Goal: Task Accomplishment & Management: Complete application form

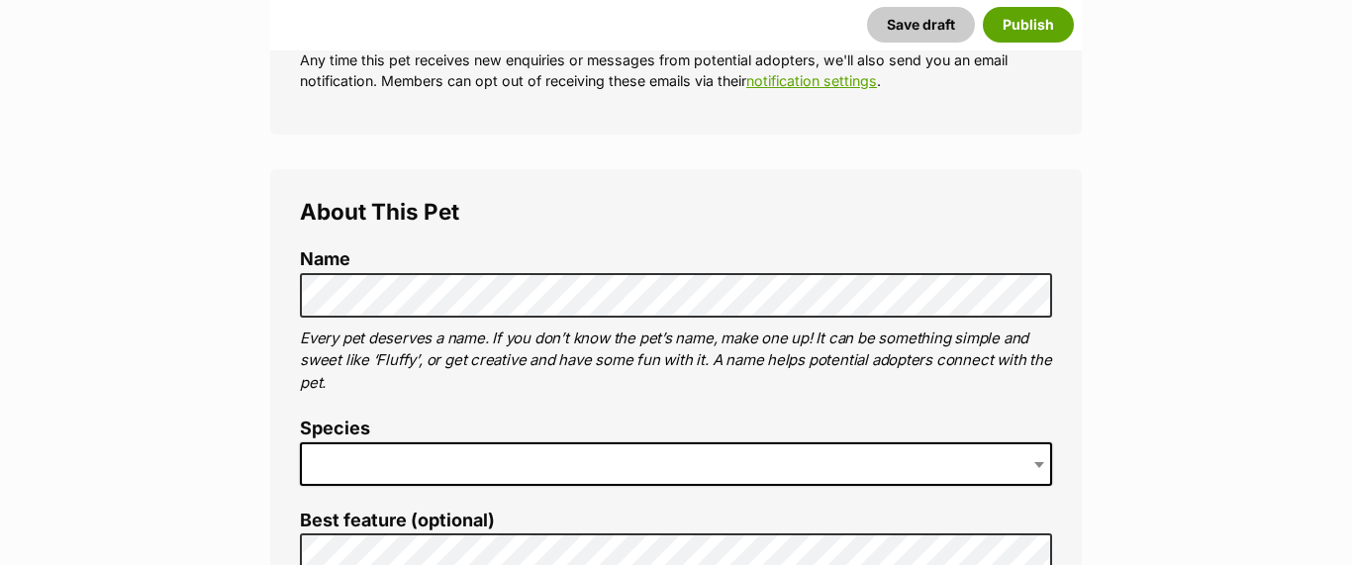
scroll to position [583, 0]
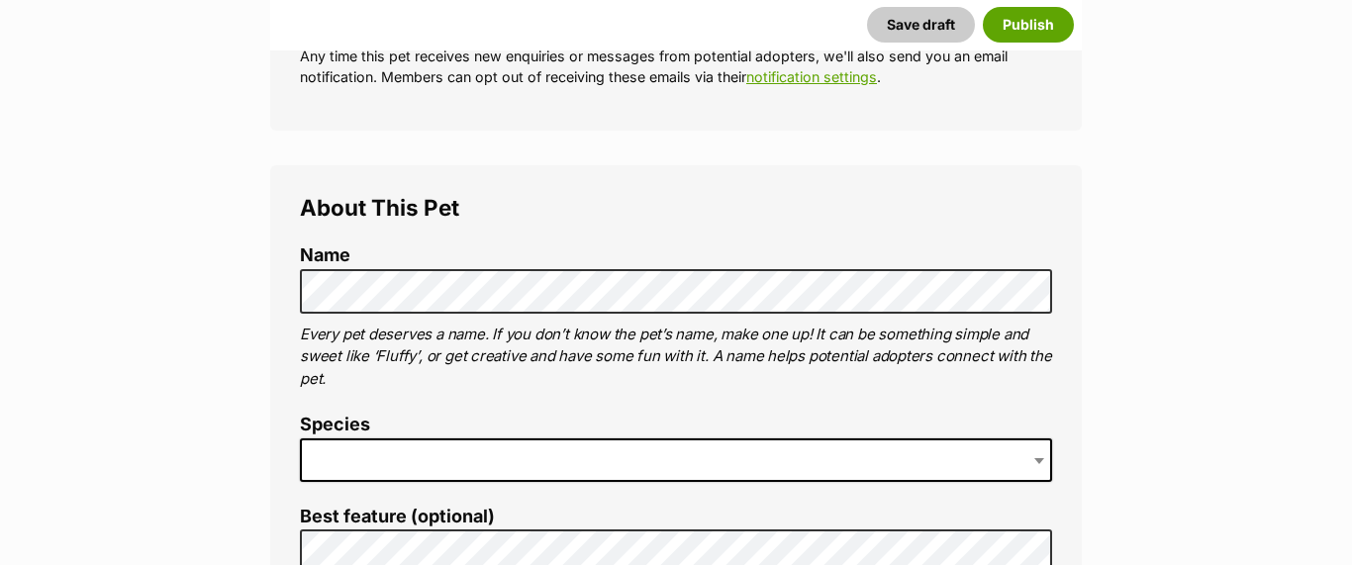
click at [385, 453] on span at bounding box center [676, 460] width 752 height 44
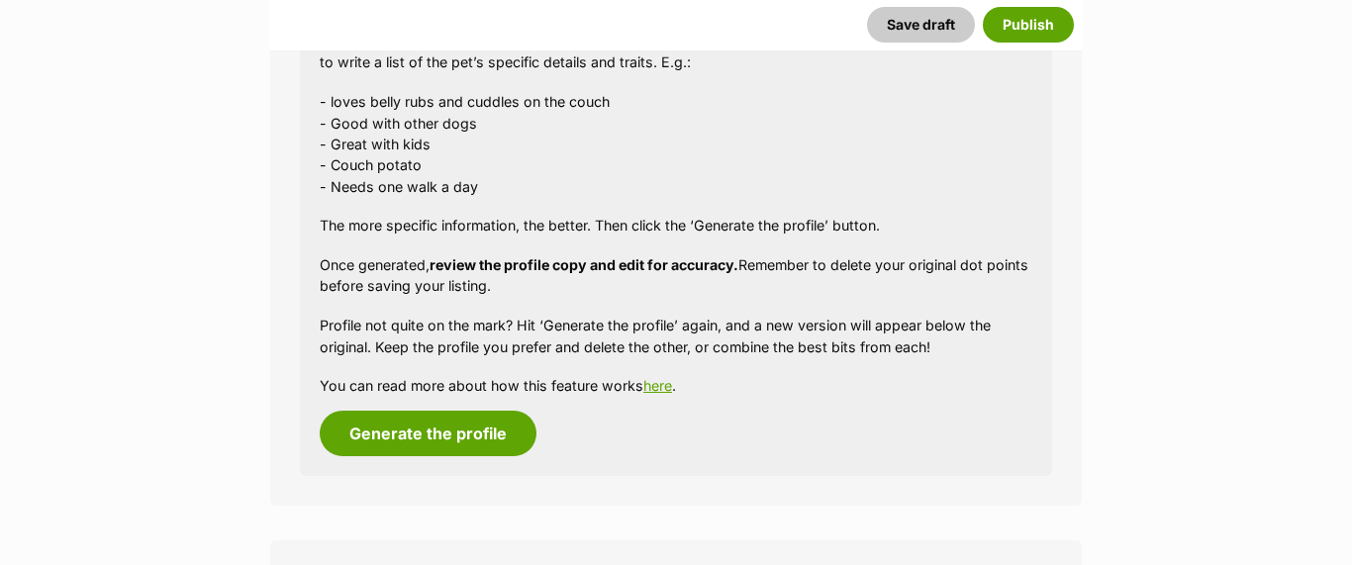
scroll to position [1902, 0]
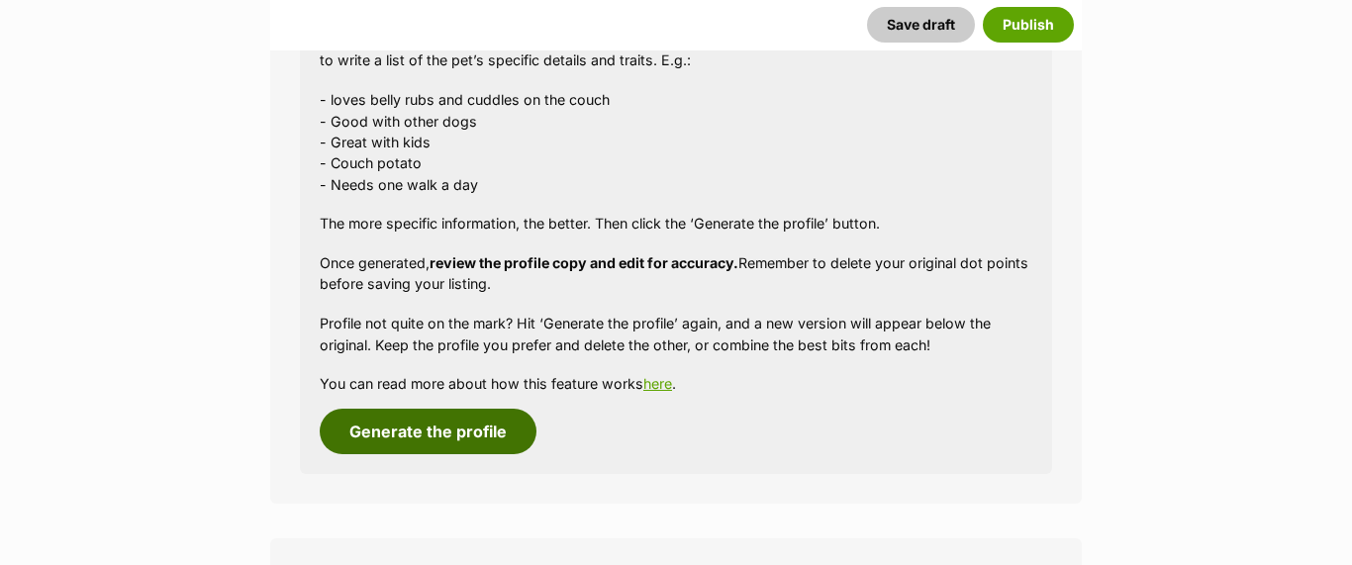
click at [398, 429] on button "Generate the profile" at bounding box center [428, 432] width 217 height 46
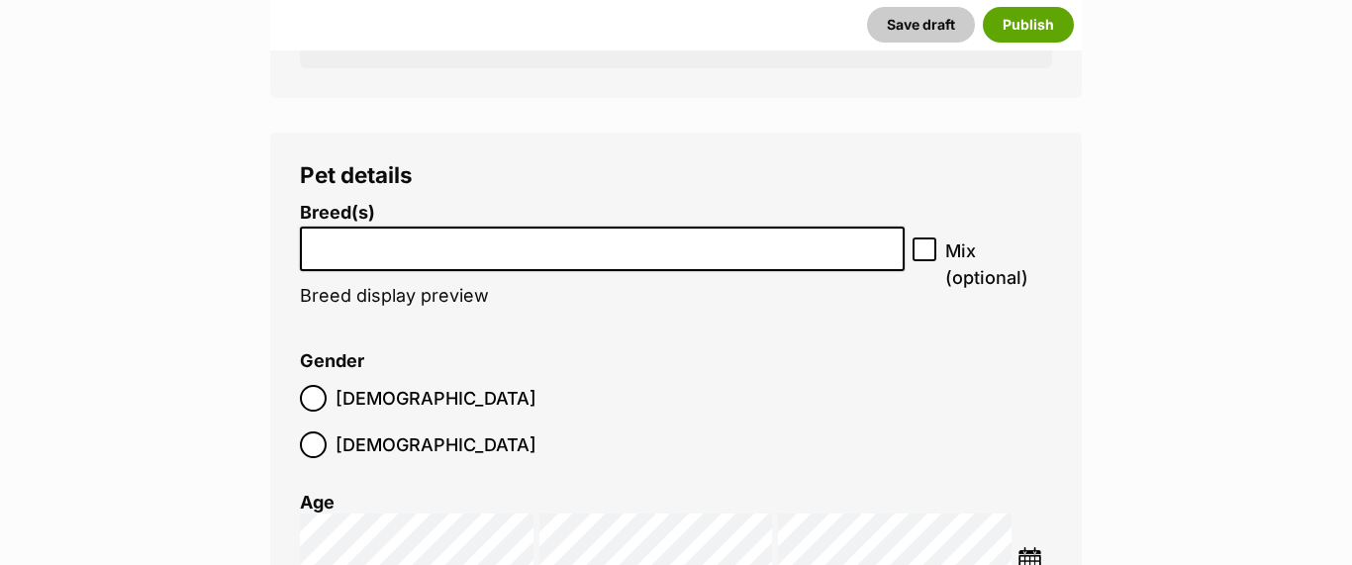
scroll to position [2732, 0]
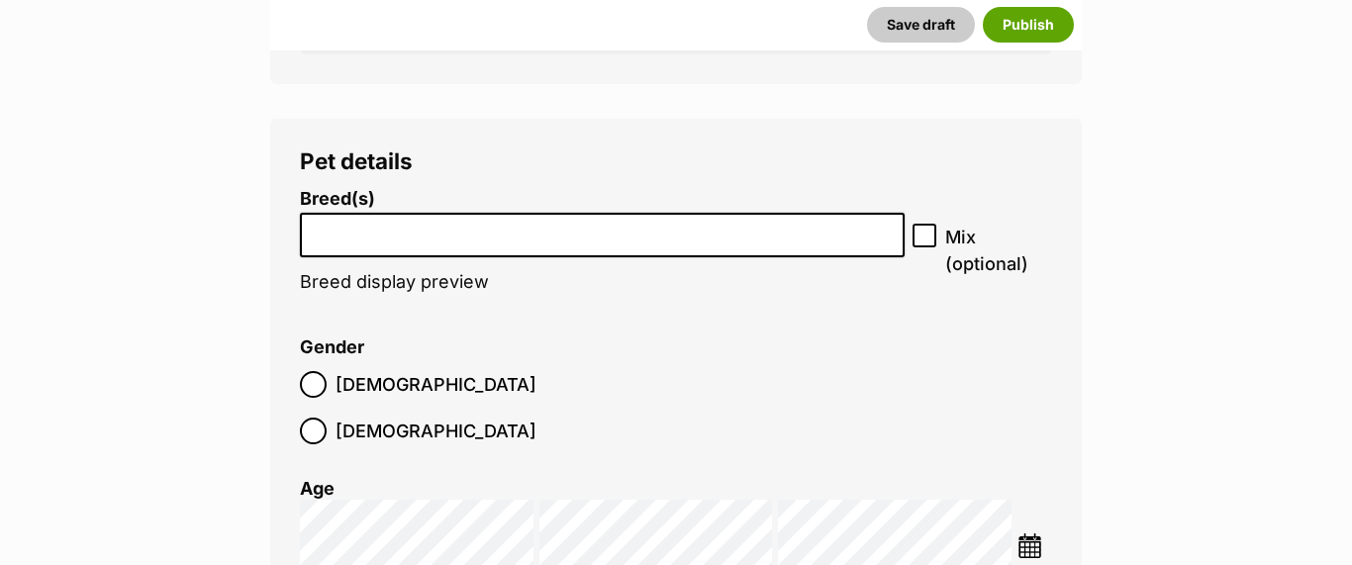
click at [516, 239] on input "search" at bounding box center [602, 230] width 591 height 21
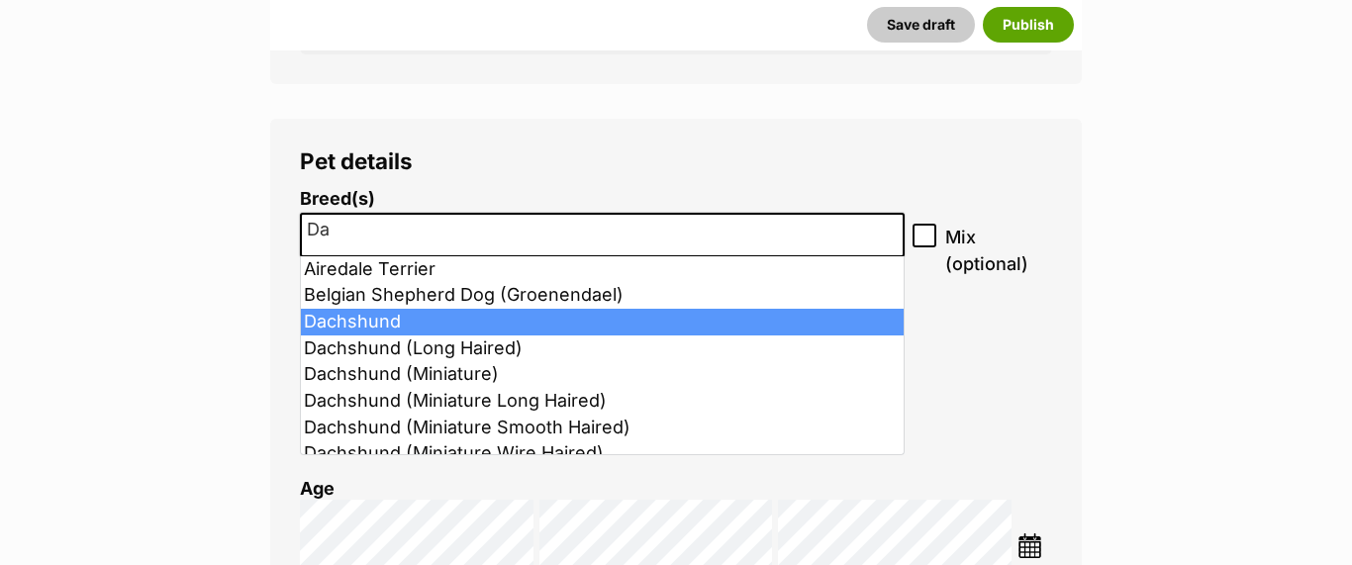
type input "Da"
select select "72"
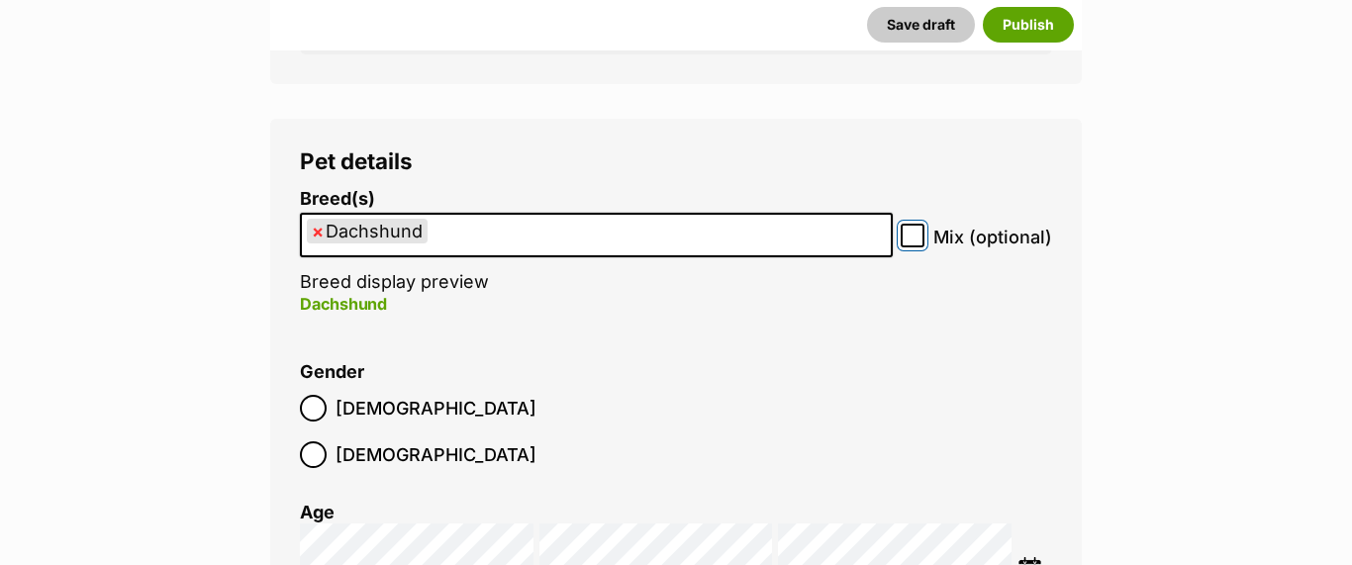
click at [904, 235] on input "Mix (optional)" at bounding box center [913, 236] width 24 height 24
checkbox input "true"
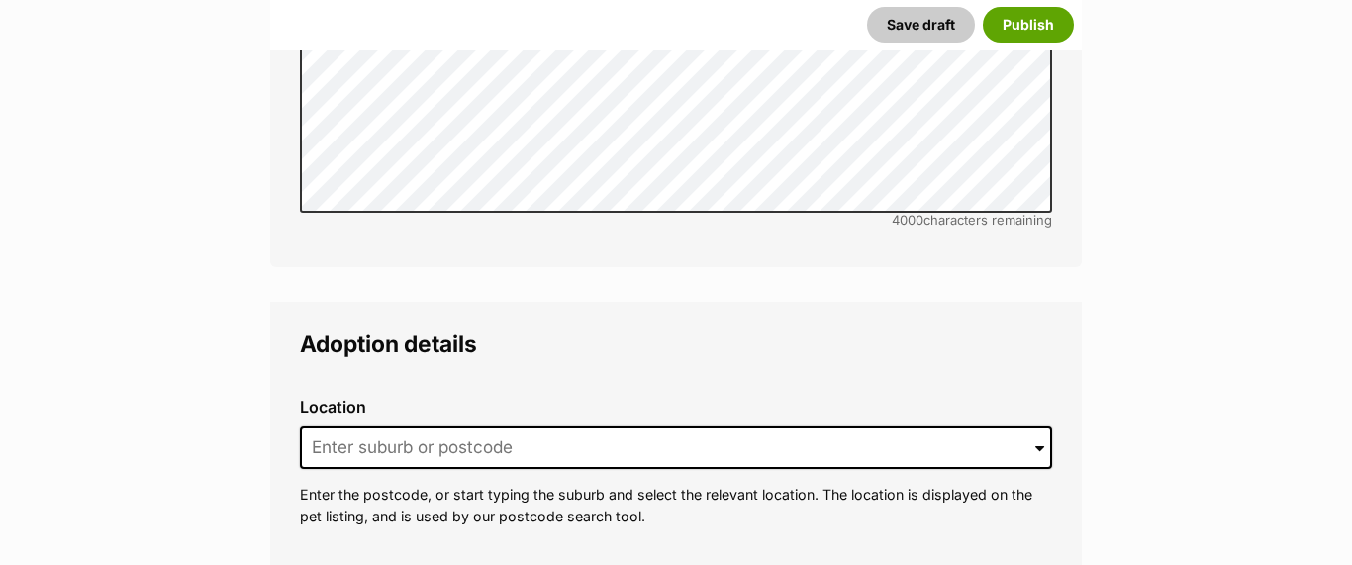
scroll to position [4755, 0]
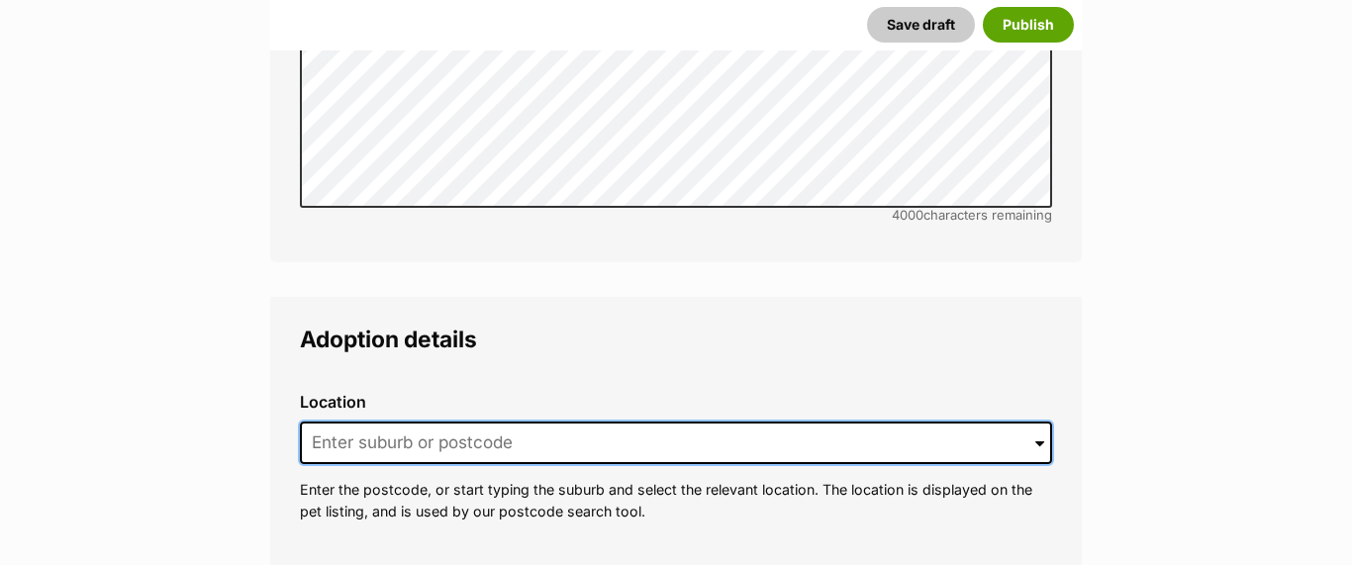
click at [350, 422] on input at bounding box center [676, 444] width 752 height 44
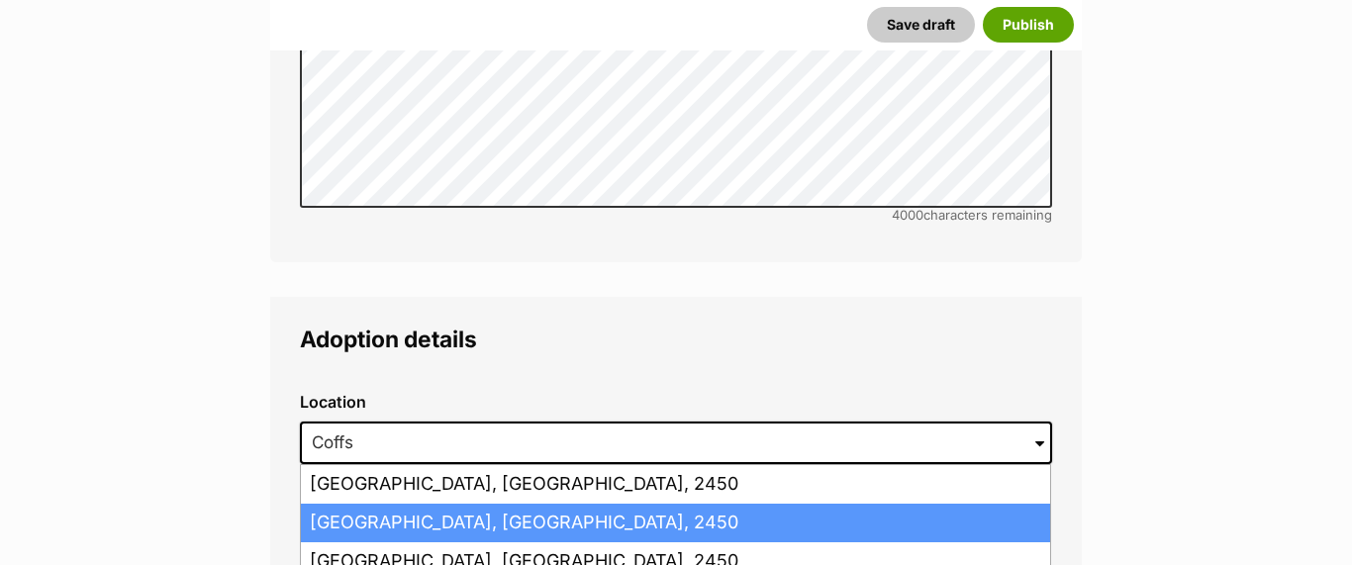
click at [349, 504] on li "Coffs Harbour, New South Wales, 2450" at bounding box center [675, 523] width 749 height 39
type input "Coffs Harbour, New South Wales, 2450"
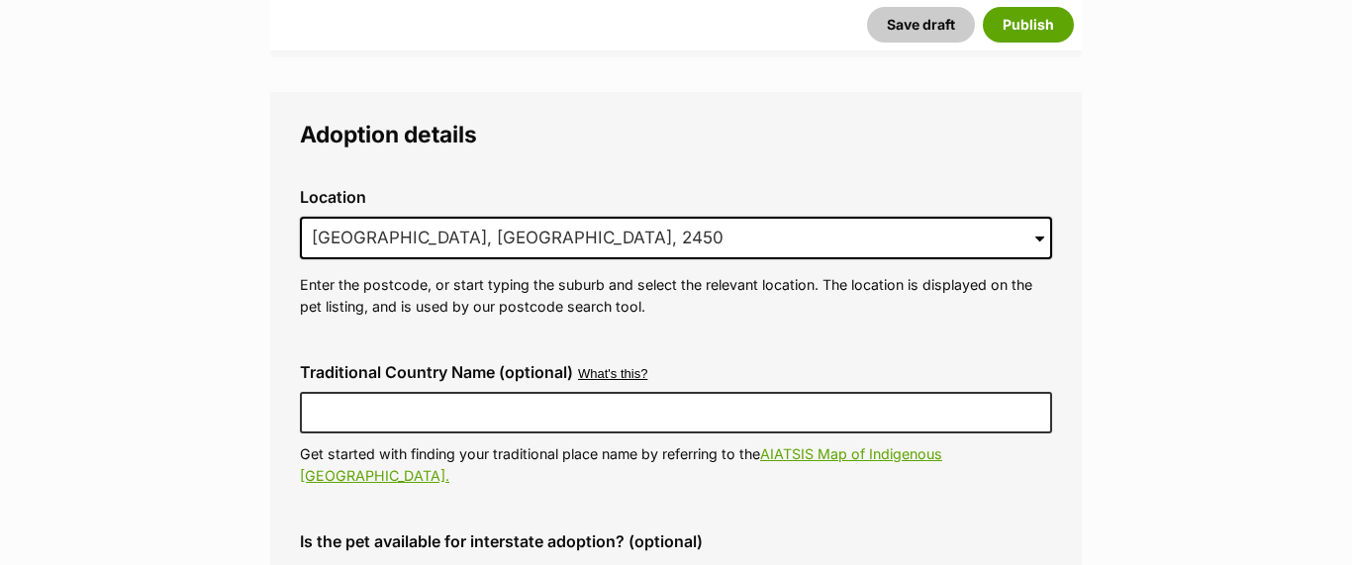
scroll to position [5015, 0]
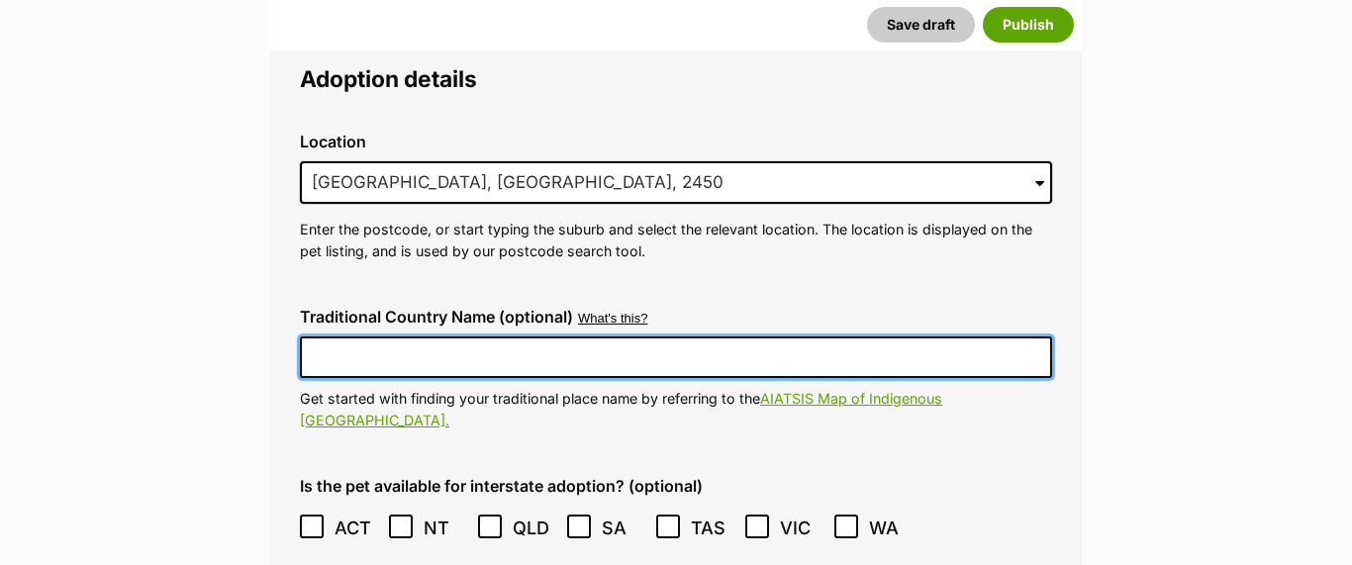
click at [360, 337] on input "Traditional Country Name (optional)" at bounding box center [676, 358] width 752 height 42
type input "Gumbaynggirr"
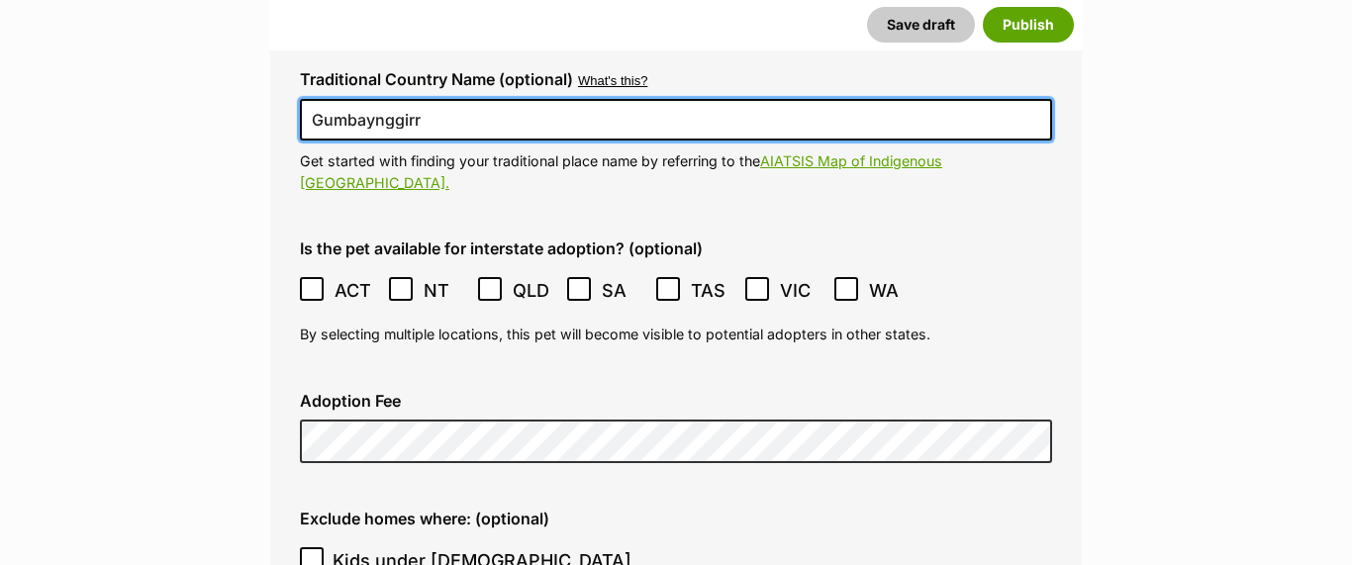
scroll to position [5255, 0]
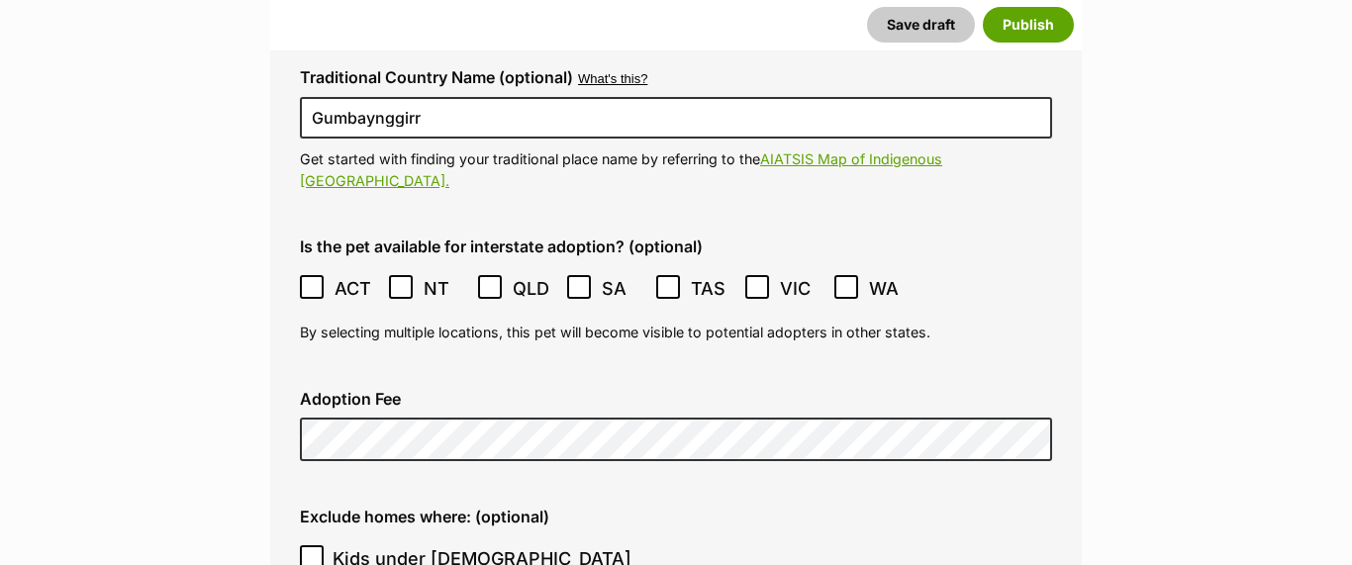
click at [488, 280] on icon at bounding box center [490, 287] width 14 height 14
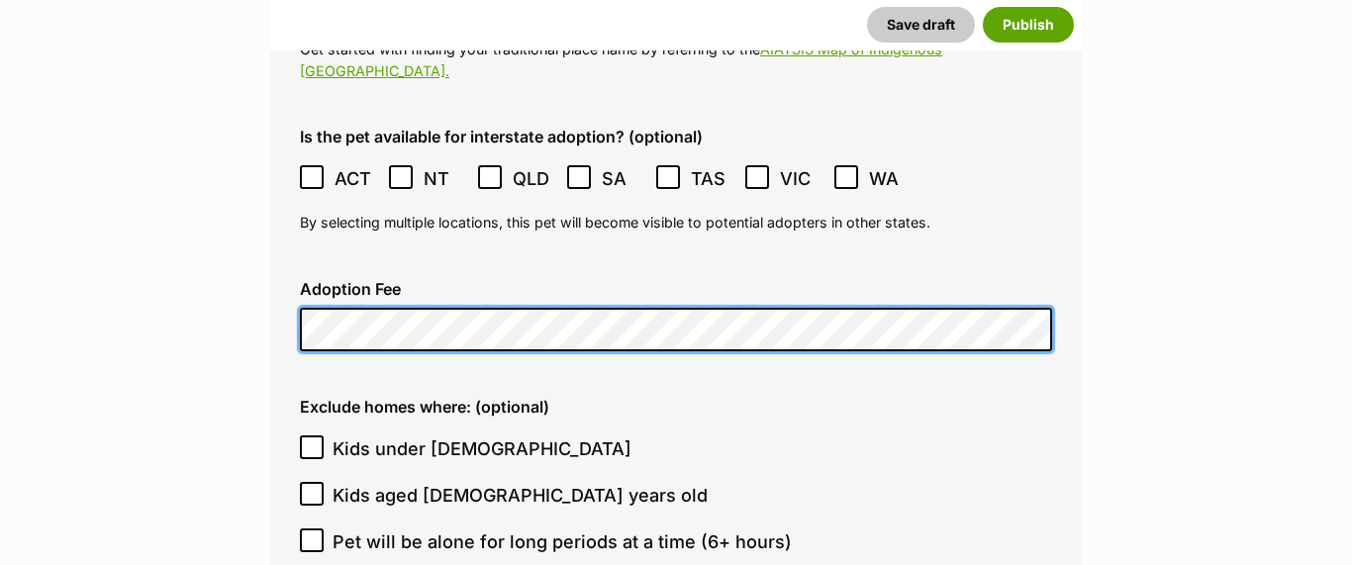
scroll to position [5369, 0]
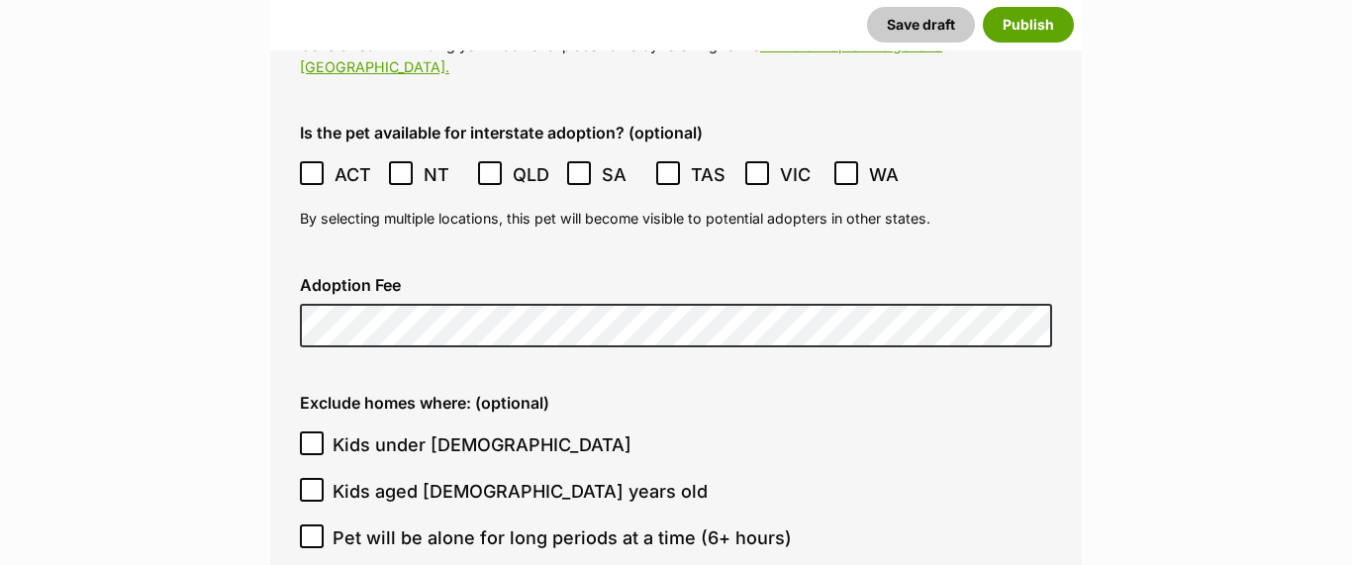
click at [315, 439] on icon at bounding box center [312, 443] width 12 height 9
click at [315, 432] on input "Kids under 5 years old" at bounding box center [312, 444] width 24 height 24
checkbox input "true"
click at [312, 483] on icon at bounding box center [312, 490] width 14 height 14
click at [312, 478] on input "Kids aged 6-12 years old" at bounding box center [312, 490] width 24 height 24
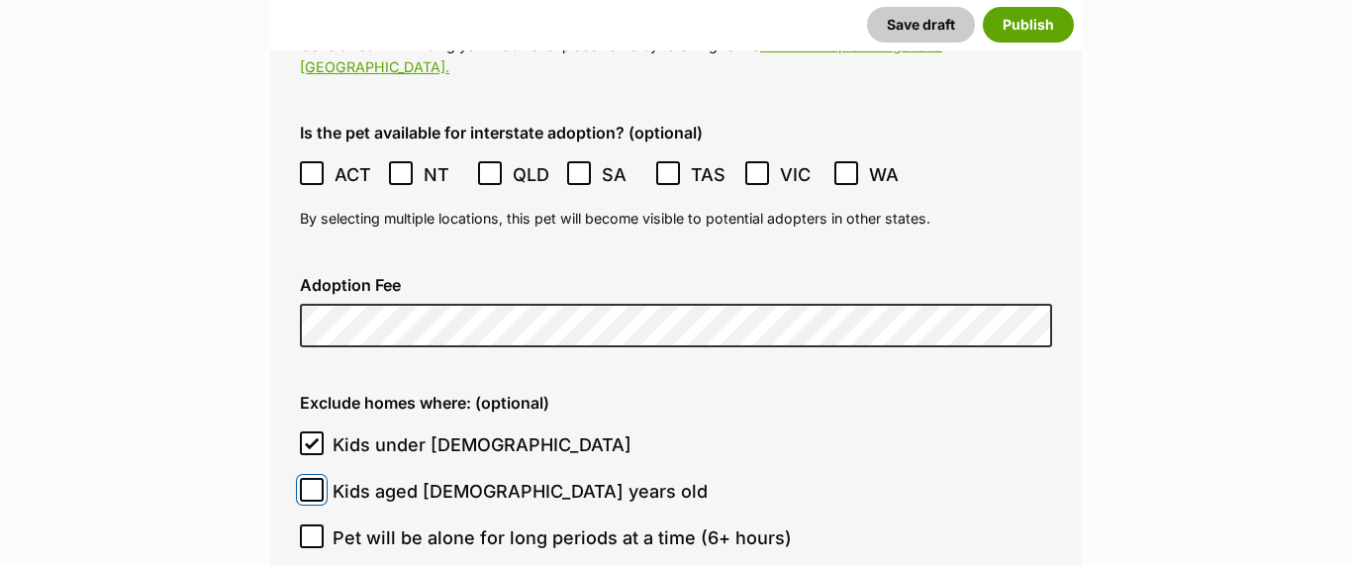
checkbox input "true"
click at [311, 530] on icon at bounding box center [312, 537] width 14 height 14
click at [311, 525] on input "Pet will be alone for long periods at a time (6+ hours)" at bounding box center [312, 537] width 24 height 24
checkbox input "true"
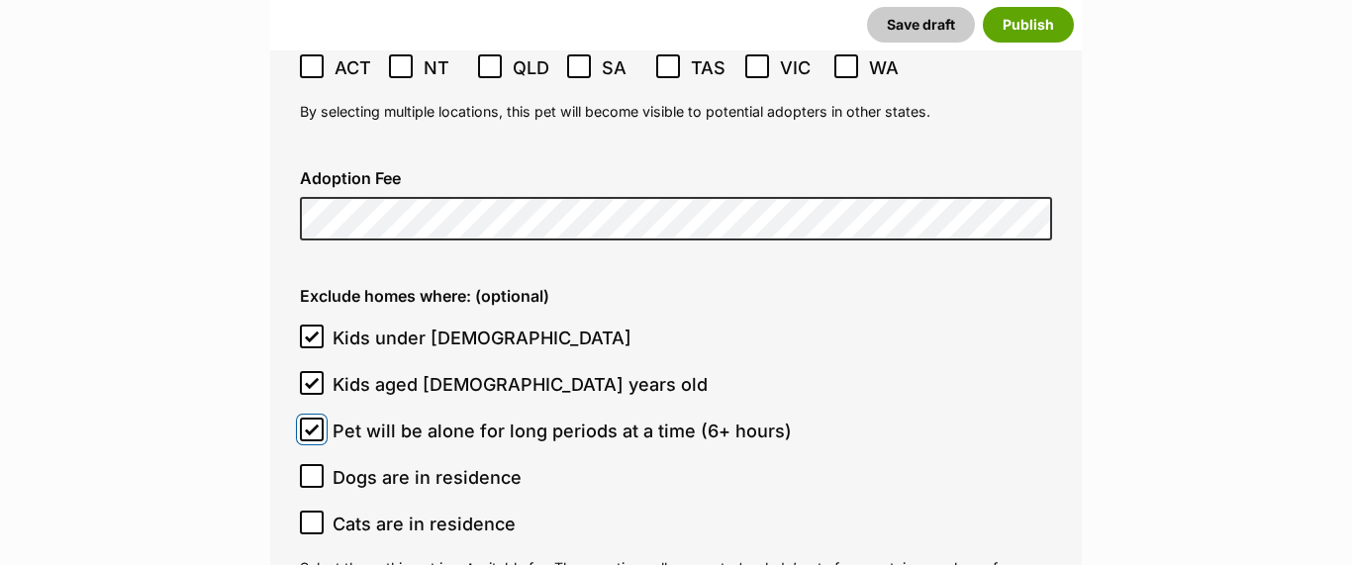
scroll to position [5483, 0]
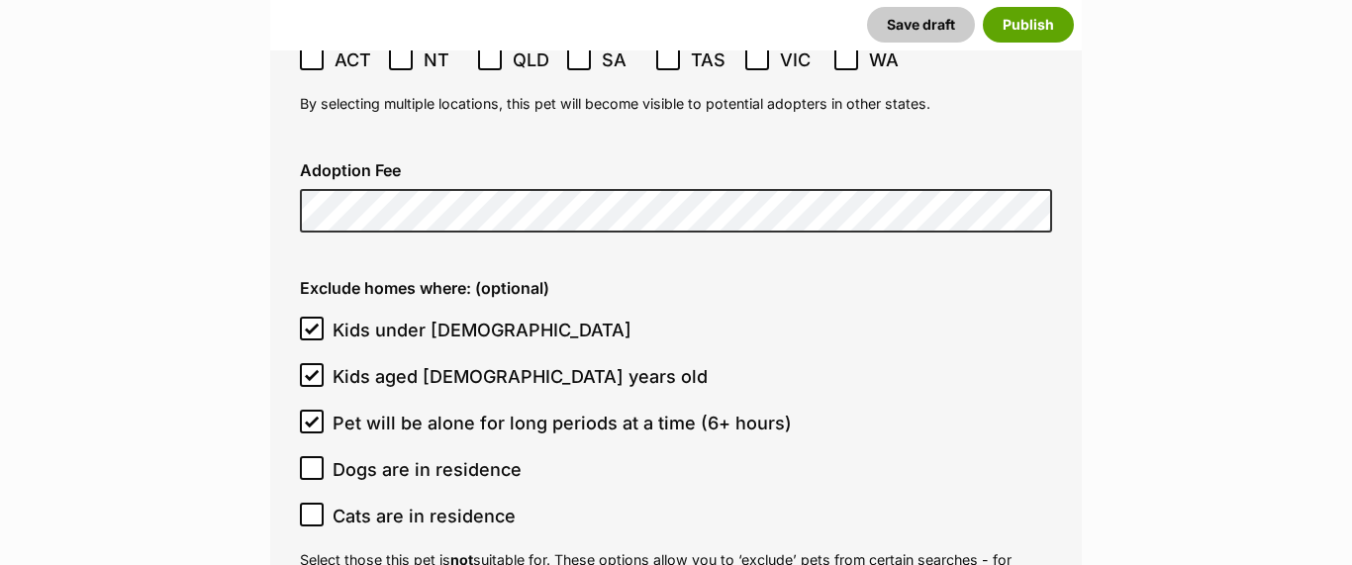
click at [311, 508] on icon at bounding box center [312, 515] width 14 height 14
click at [311, 503] on input "Cats are in residence" at bounding box center [312, 515] width 24 height 24
checkbox input "true"
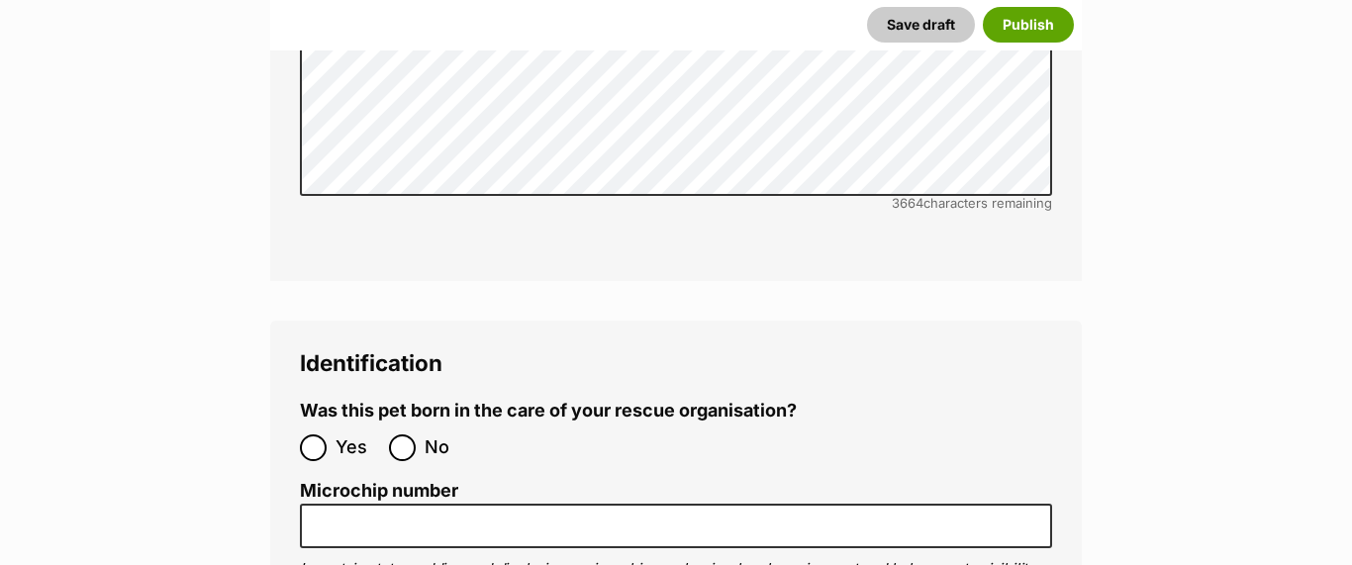
scroll to position [6546, 0]
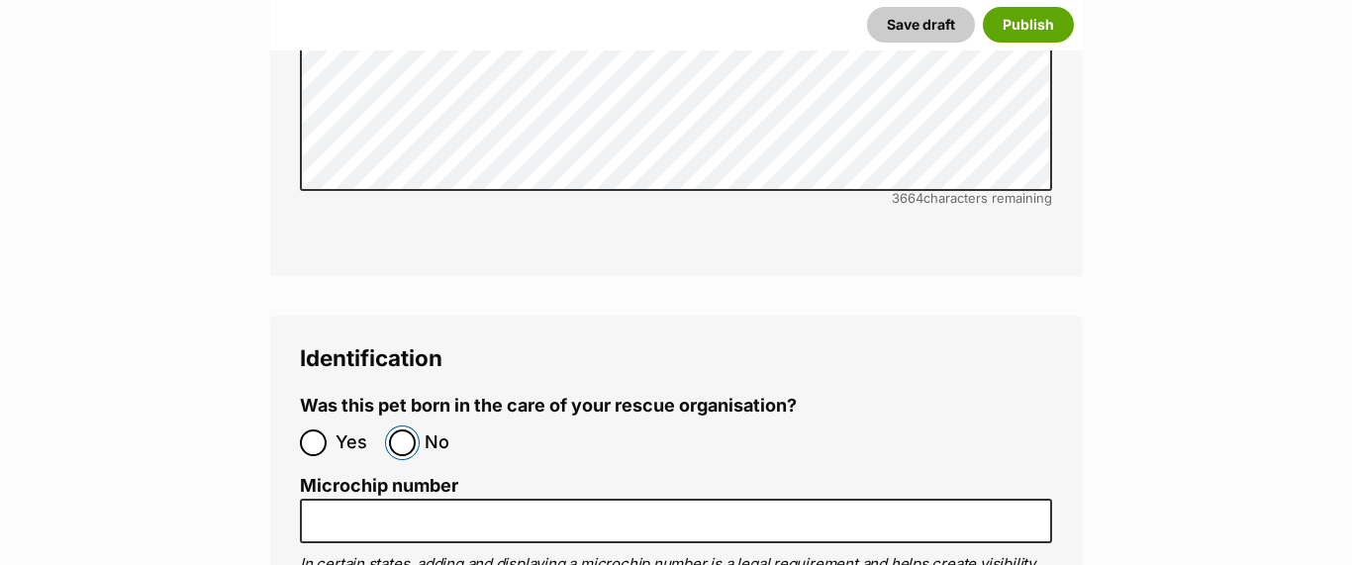
click at [403, 430] on input "No" at bounding box center [402, 443] width 27 height 27
radio input "true"
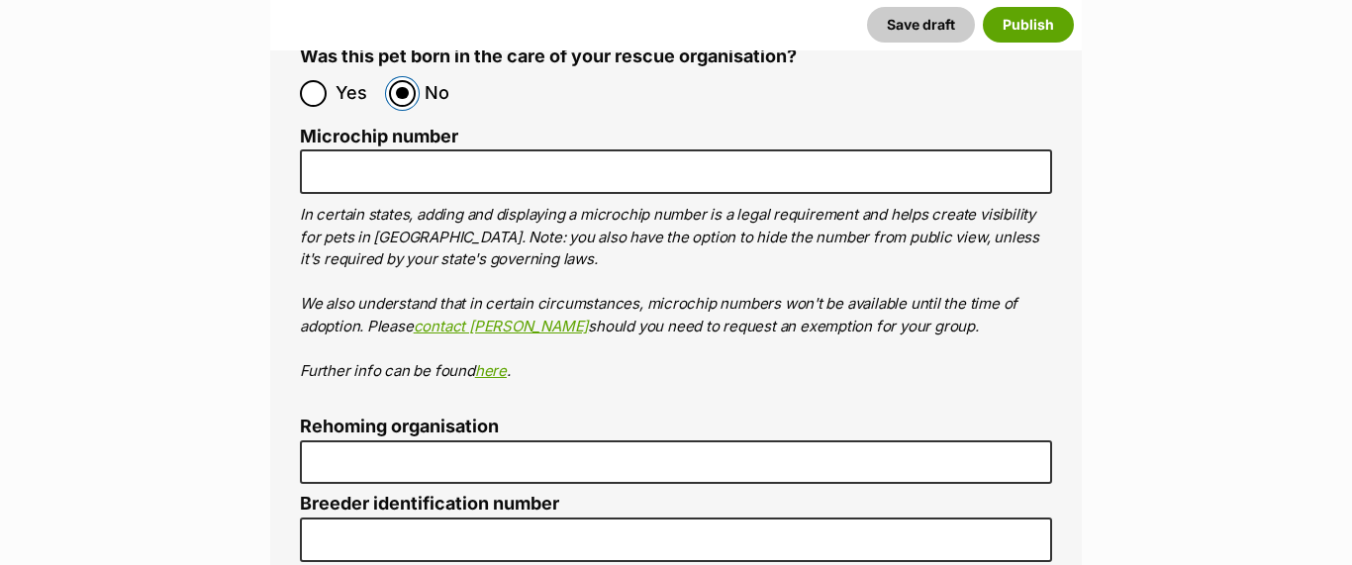
scroll to position [6902, 0]
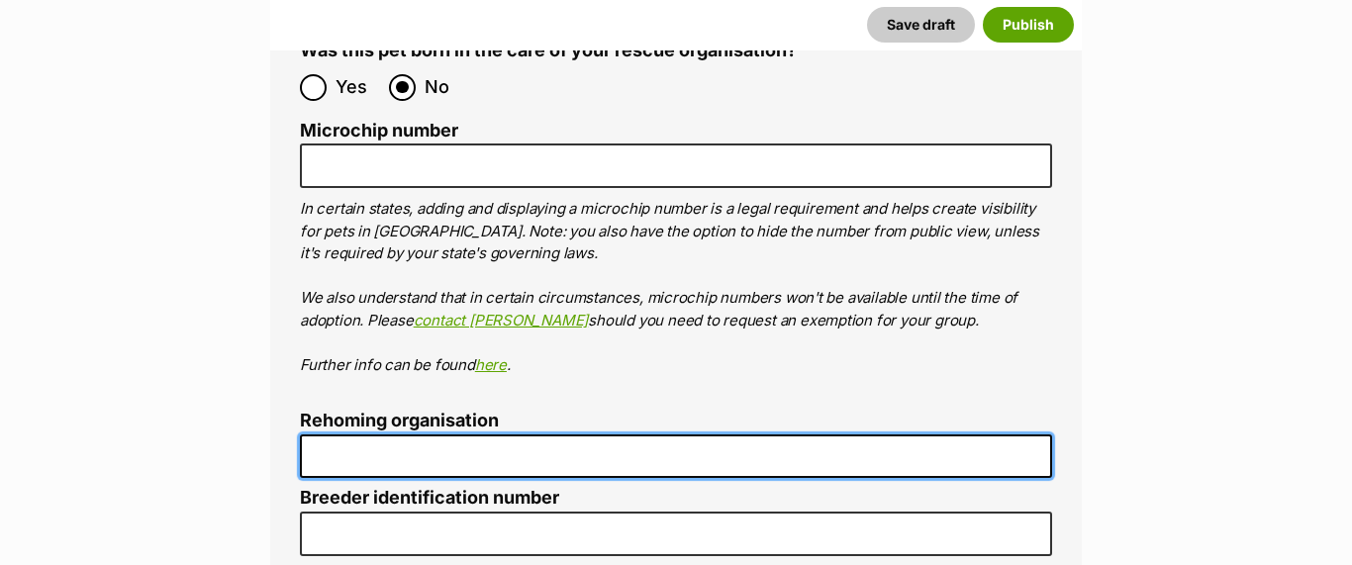
click at [390, 435] on input "Rehoming organisation" at bounding box center [676, 457] width 752 height 45
type input "ARCH"
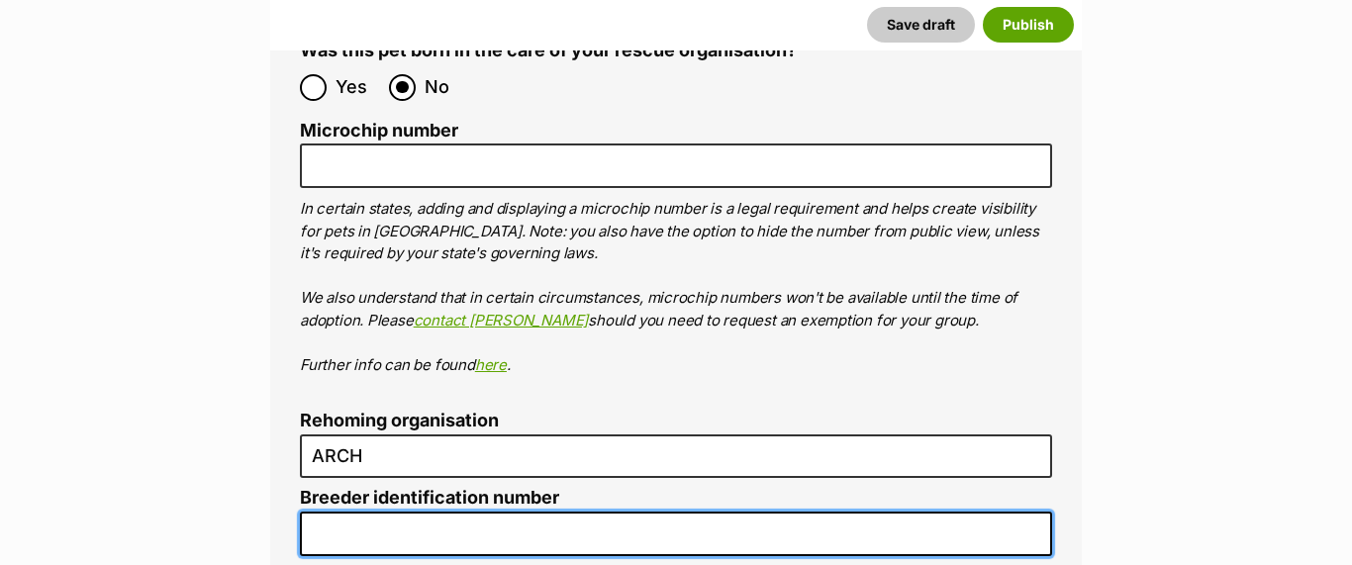
click at [382, 512] on input "Breeder identification number" at bounding box center [676, 534] width 752 height 45
type input "R251000004"
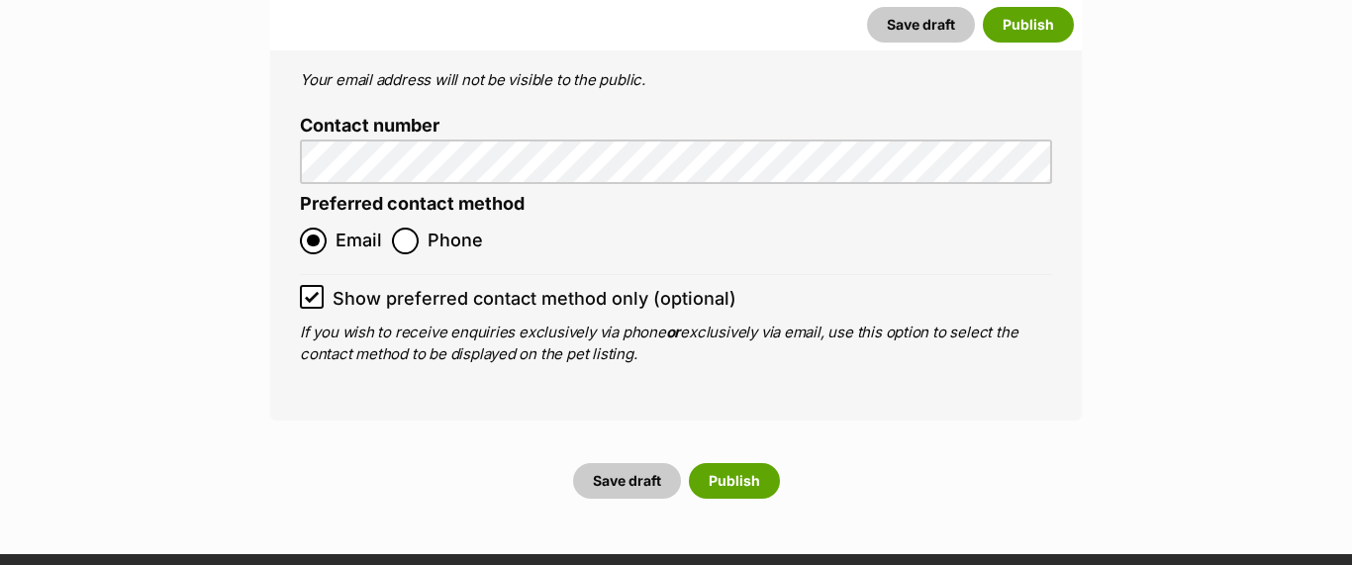
scroll to position [8099, 0]
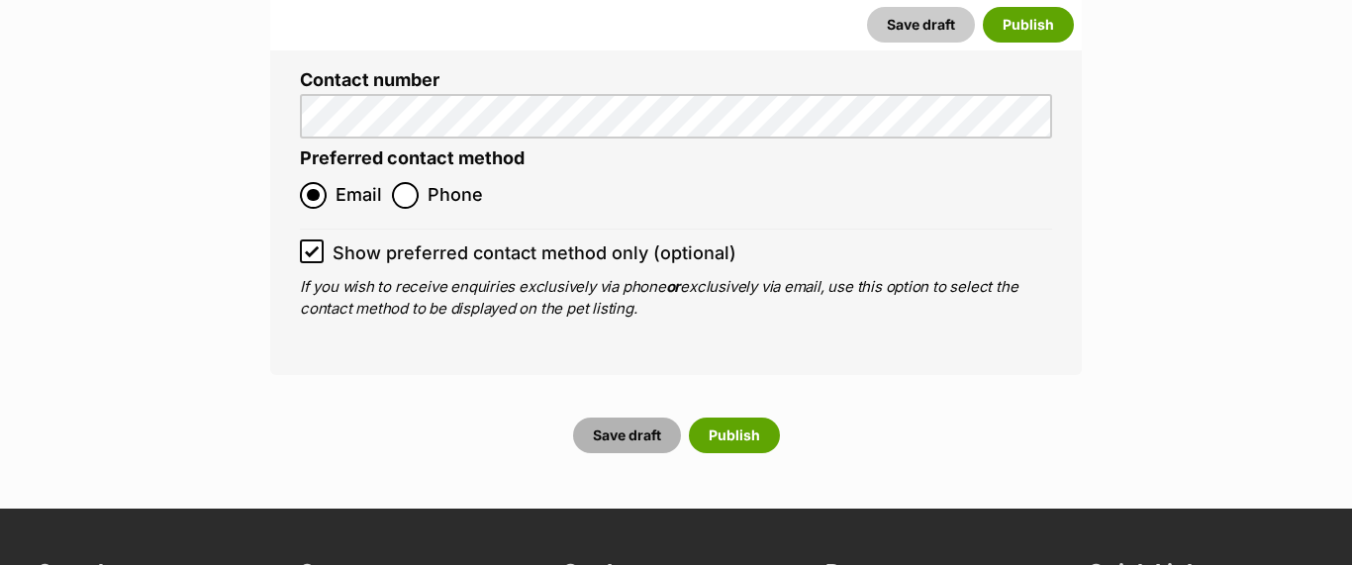
click at [625, 418] on button "Save draft" at bounding box center [627, 436] width 108 height 36
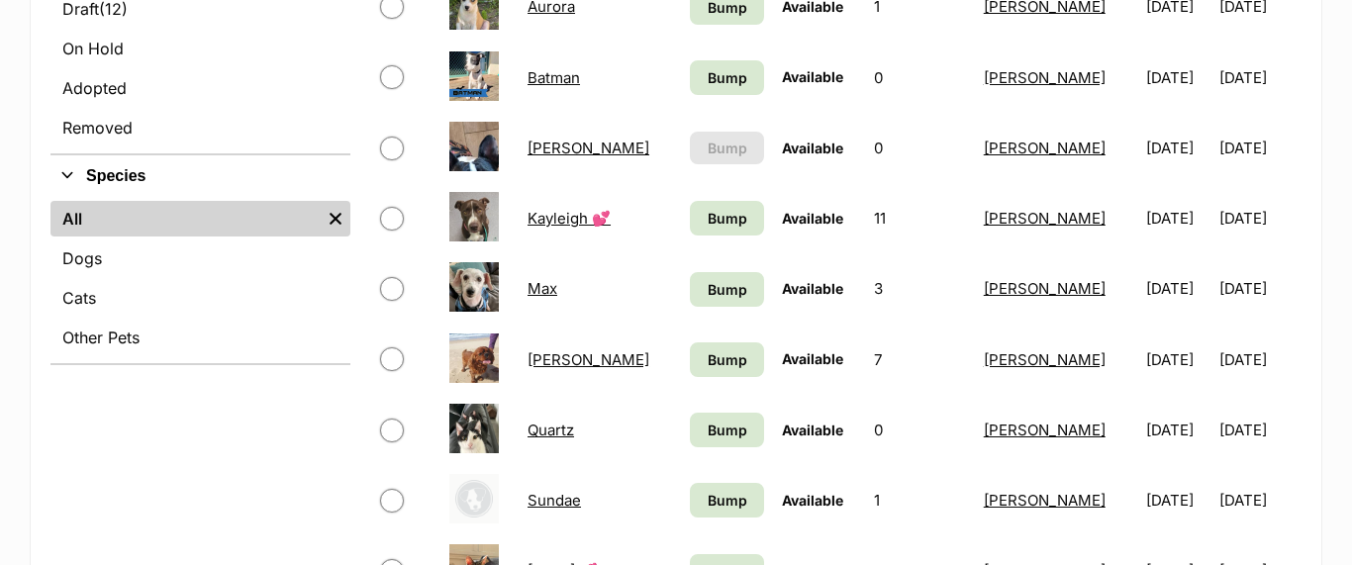
scroll to position [630, 0]
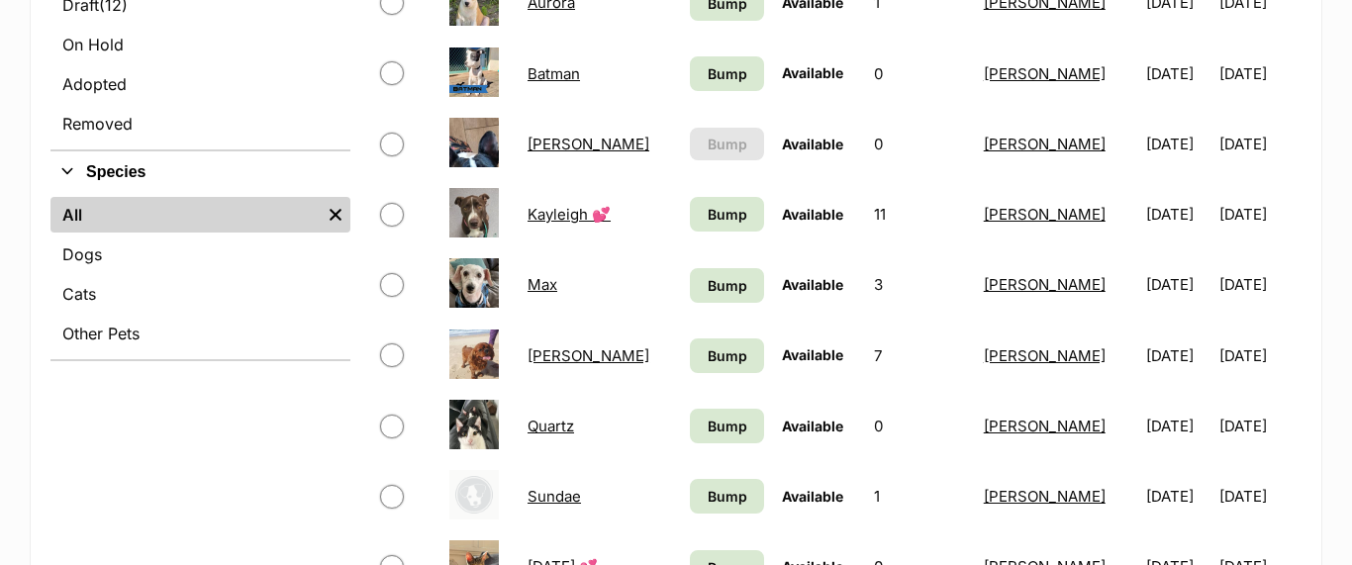
click at [531, 284] on link "Max" at bounding box center [543, 284] width 30 height 19
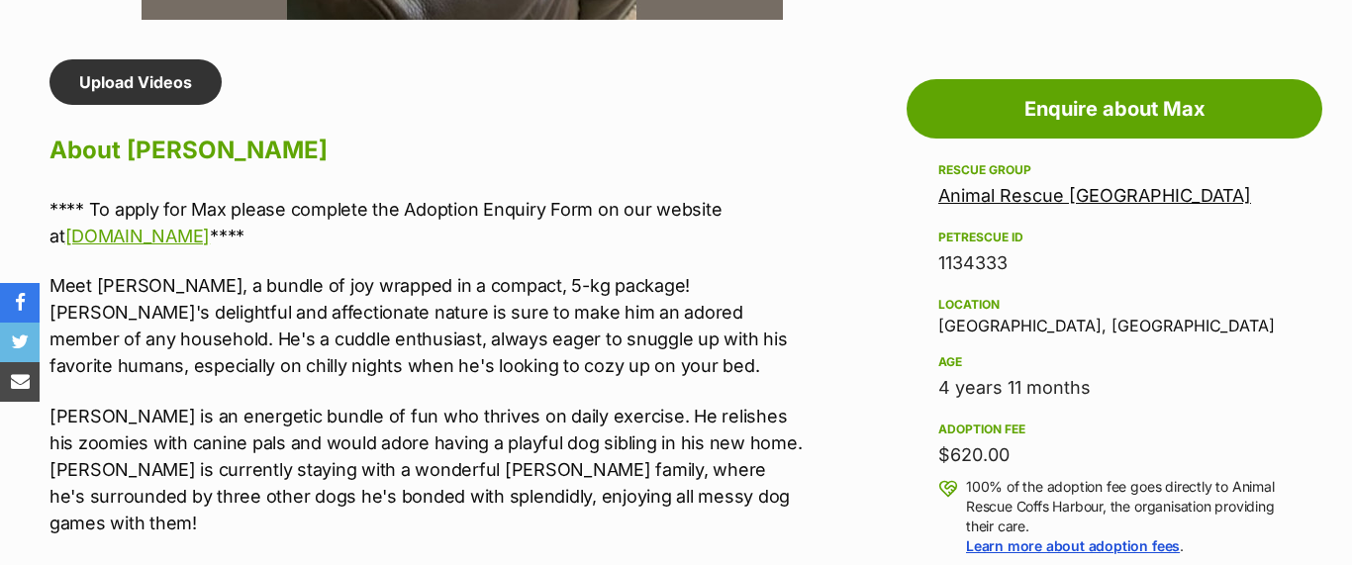
drag, startPoint x: 46, startPoint y: 205, endPoint x: 358, endPoint y: 261, distance: 317.8
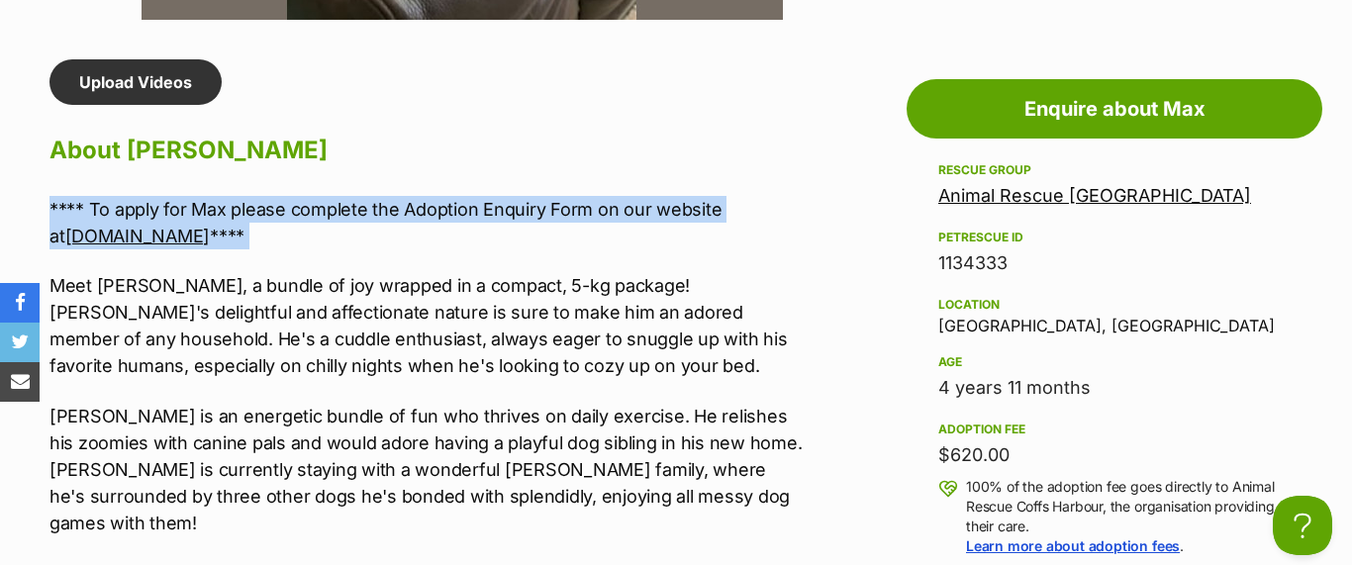
copy div "**** To apply for Max please complete the Adoption Enquiry Form on our website …"
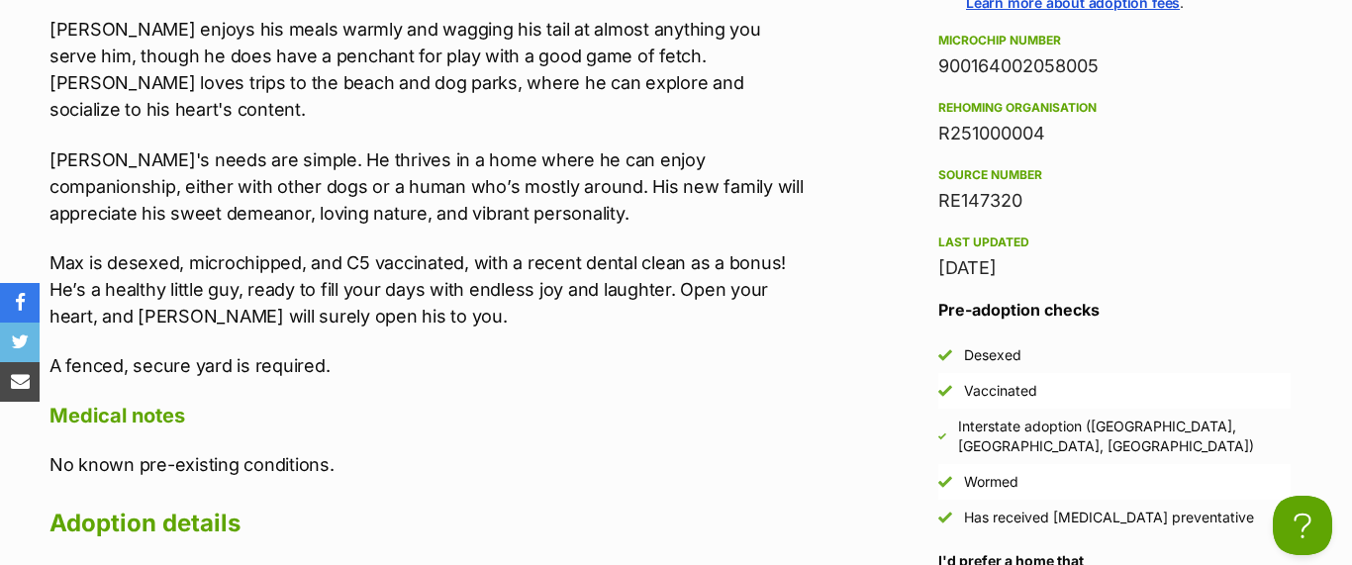
scroll to position [2211, 0]
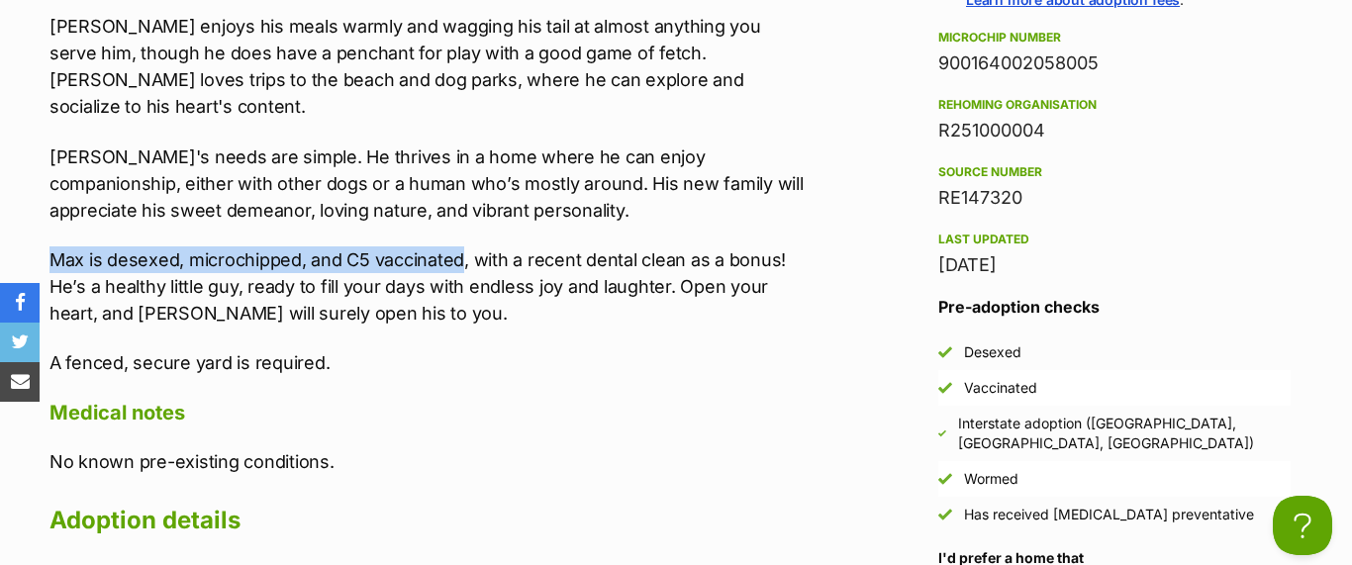
drag, startPoint x: 48, startPoint y: 207, endPoint x: 462, endPoint y: 206, distance: 413.7
click at [462, 246] on p "Max is desexed, microchipped, and C5 vaccinated, with a recent dental clean as …" at bounding box center [427, 286] width 756 height 80
copy p "Max is desexed, microchipped, and C5 vaccinated"
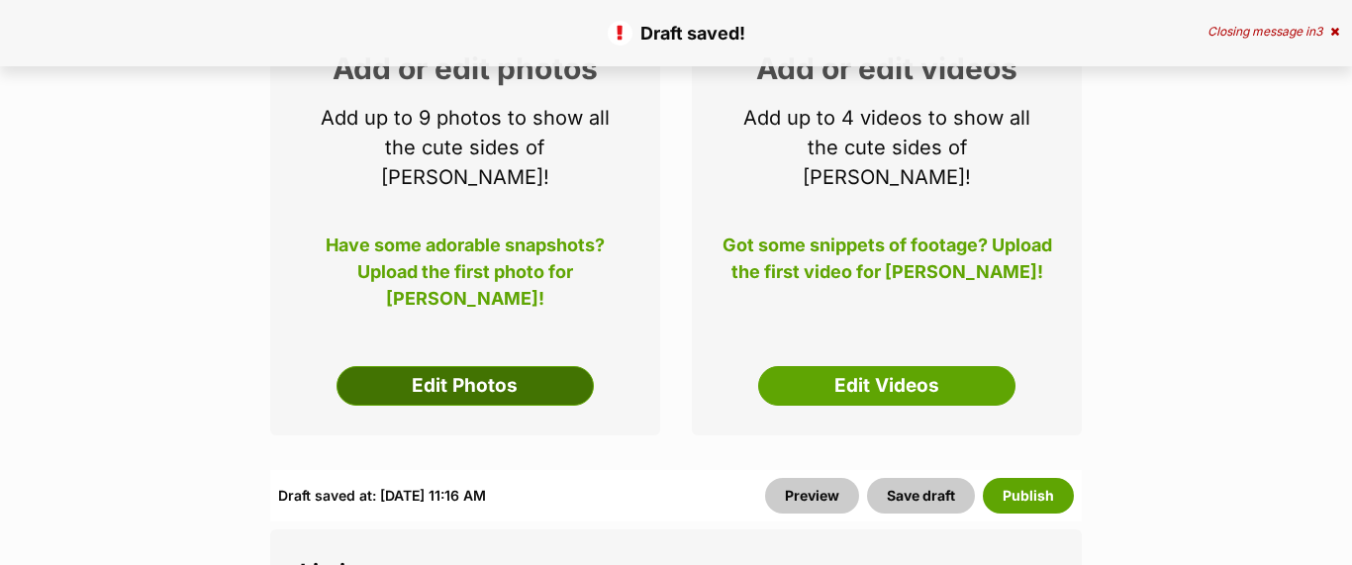
click at [472, 366] on link "Edit Photos" at bounding box center [465, 386] width 257 height 40
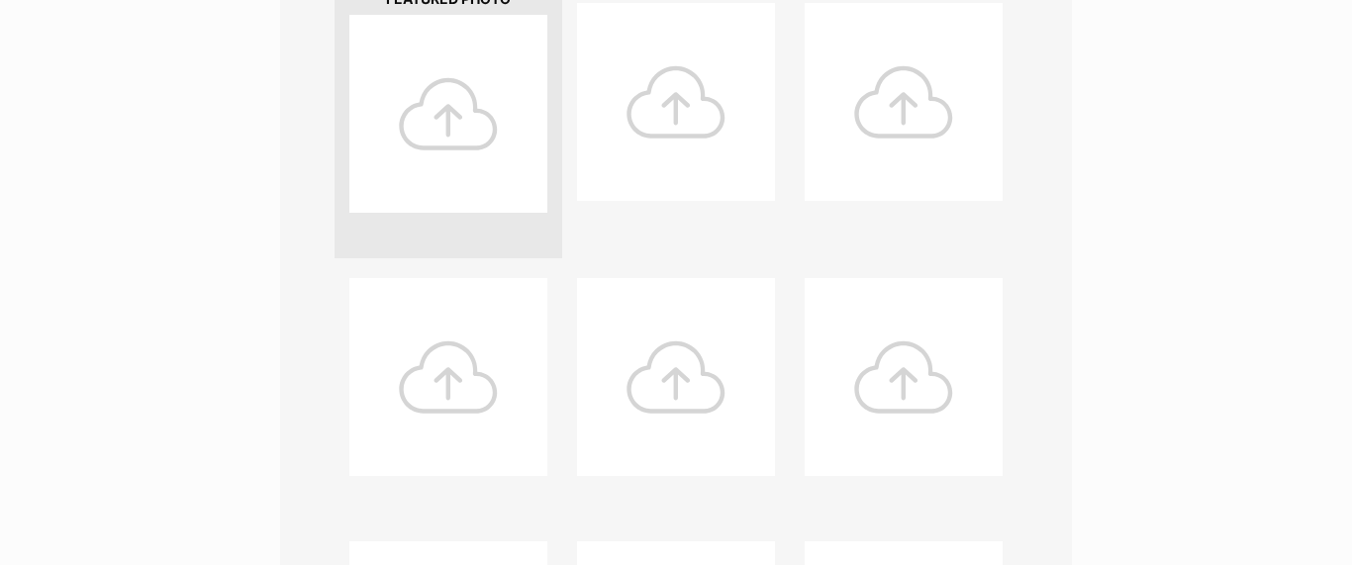
scroll to position [539, 0]
click at [441, 123] on div at bounding box center [448, 109] width 198 height 198
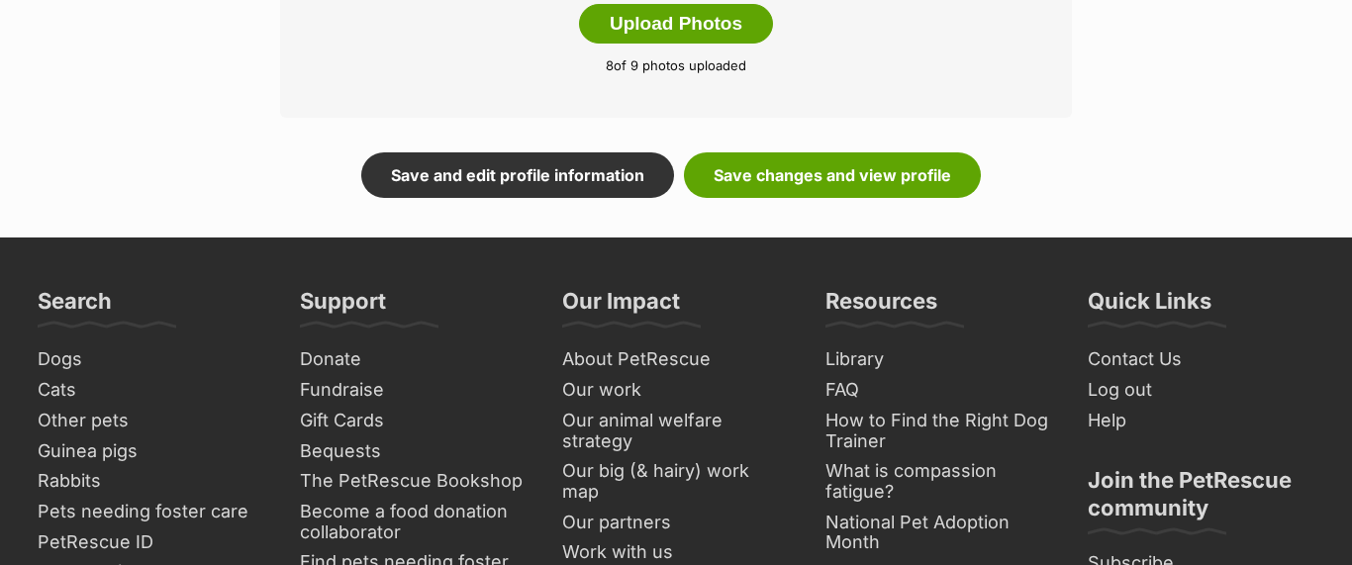
scroll to position [1334, 0]
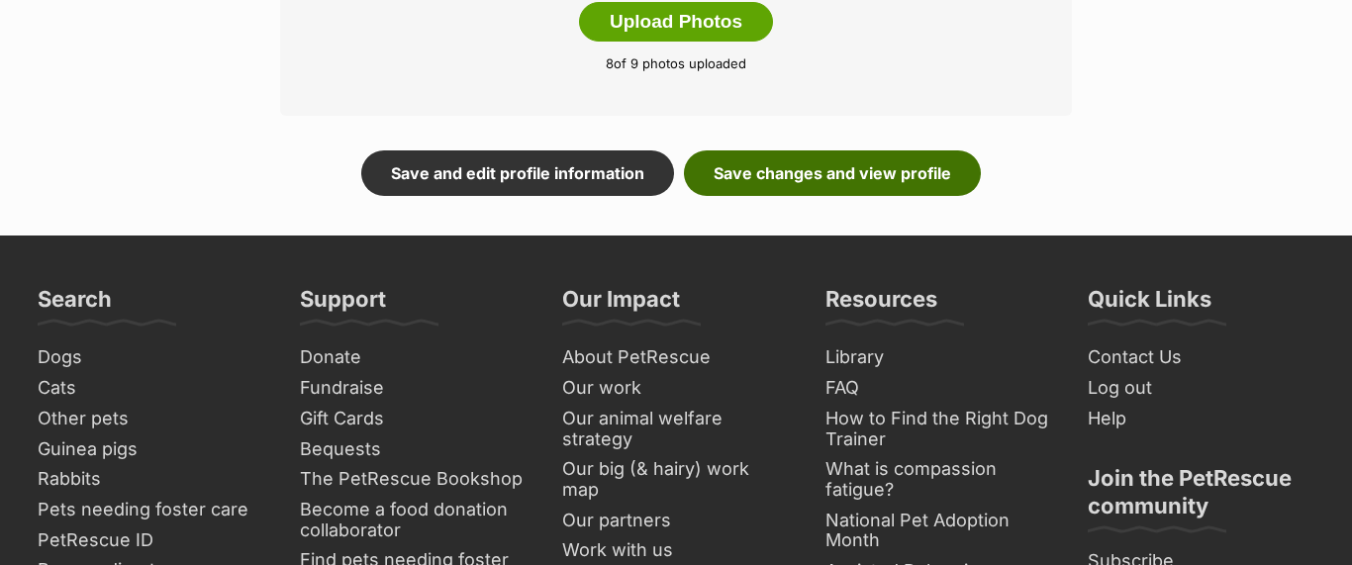
click at [882, 167] on link "Save changes and view profile" at bounding box center [832, 173] width 297 height 46
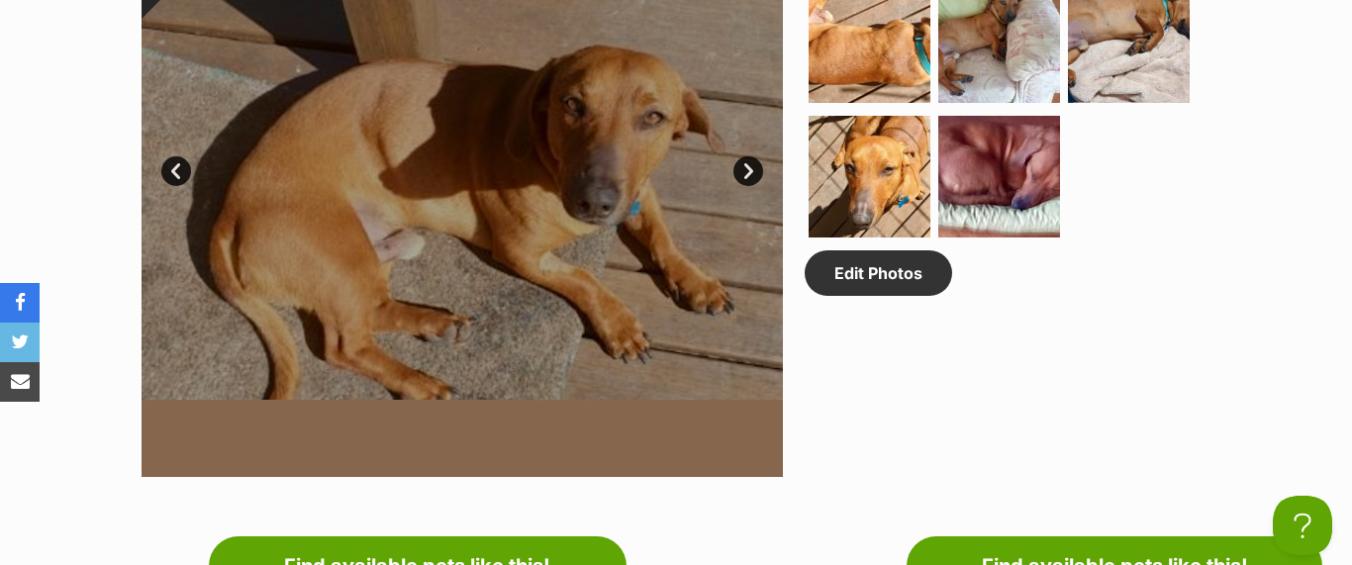
click at [615, 243] on div at bounding box center [462, 156] width 641 height 641
click at [884, 288] on link "Edit Photos" at bounding box center [878, 273] width 147 height 46
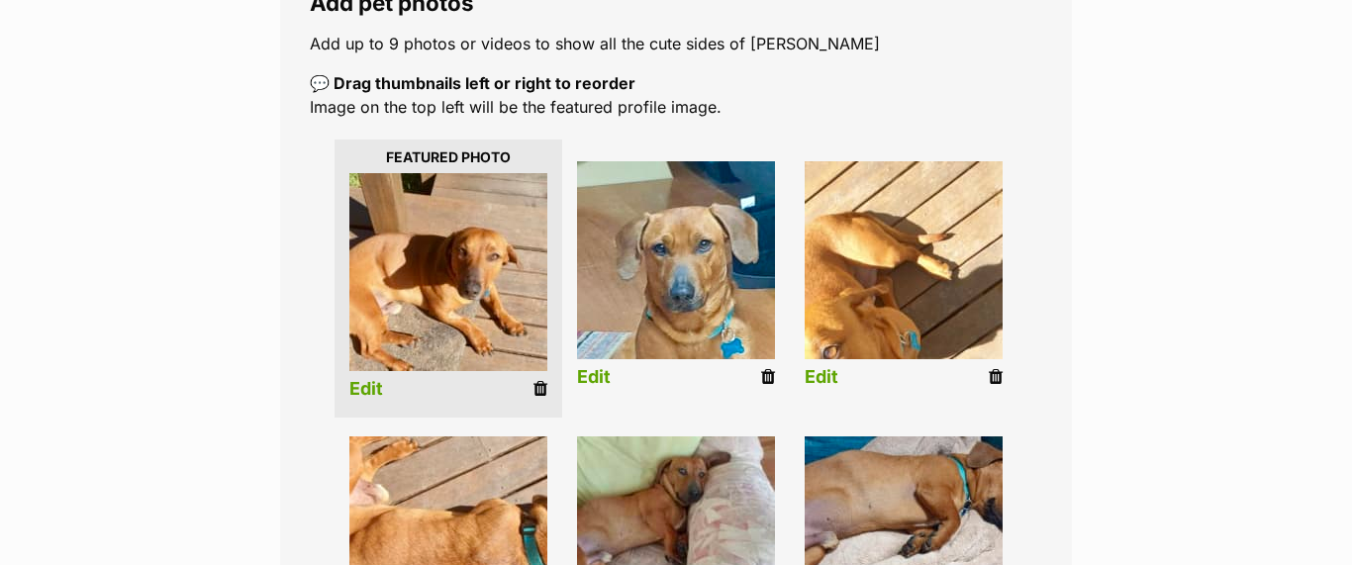
click at [364, 387] on link "Edit" at bounding box center [366, 389] width 34 height 21
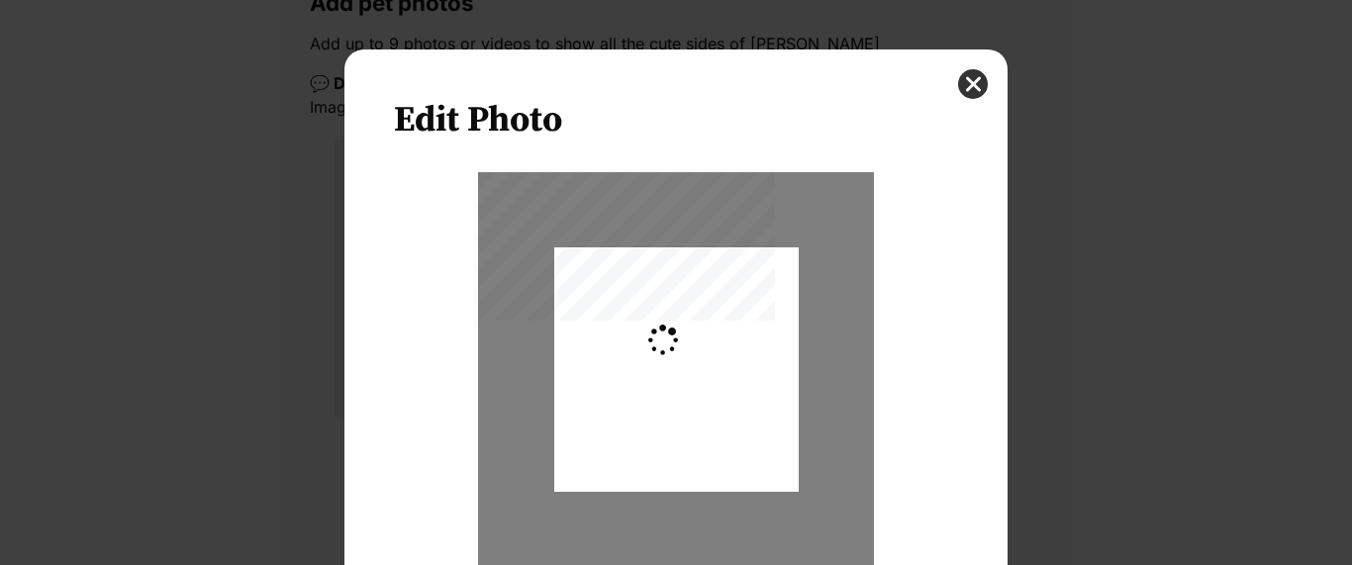
type input "0.3616"
drag, startPoint x: 727, startPoint y: 350, endPoint x: 704, endPoint y: 357, distance: 24.7
click at [704, 357] on div "Dialog Window - Close (Press escape to close)" at bounding box center [652, 369] width 322 height 244
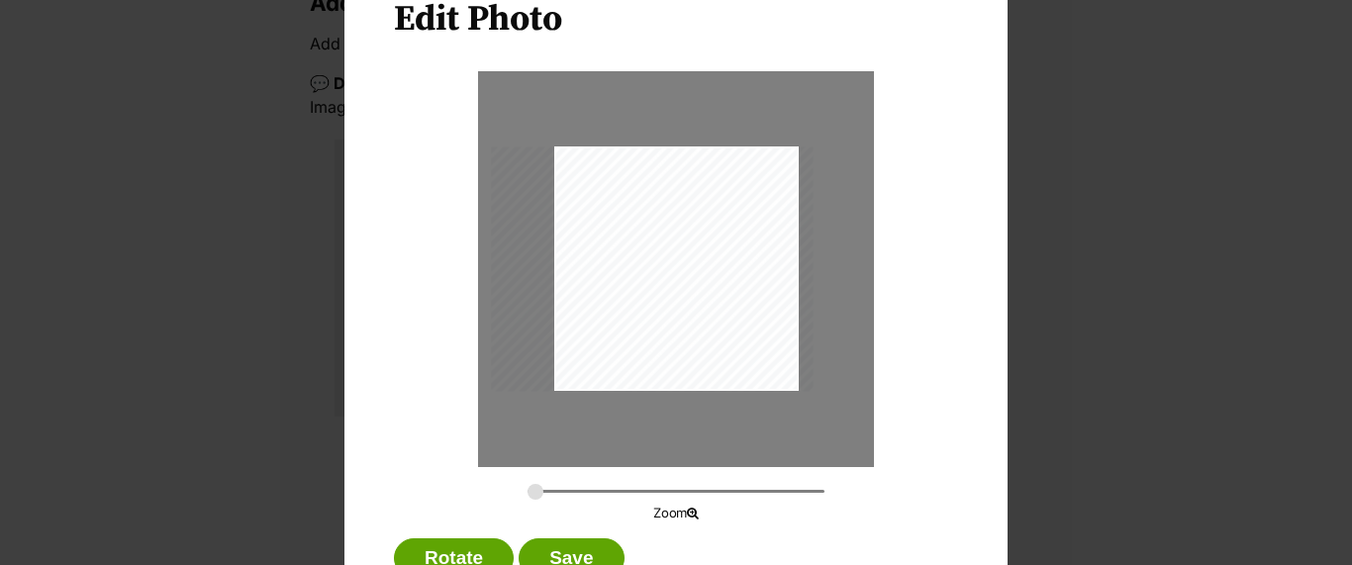
scroll to position [173, 0]
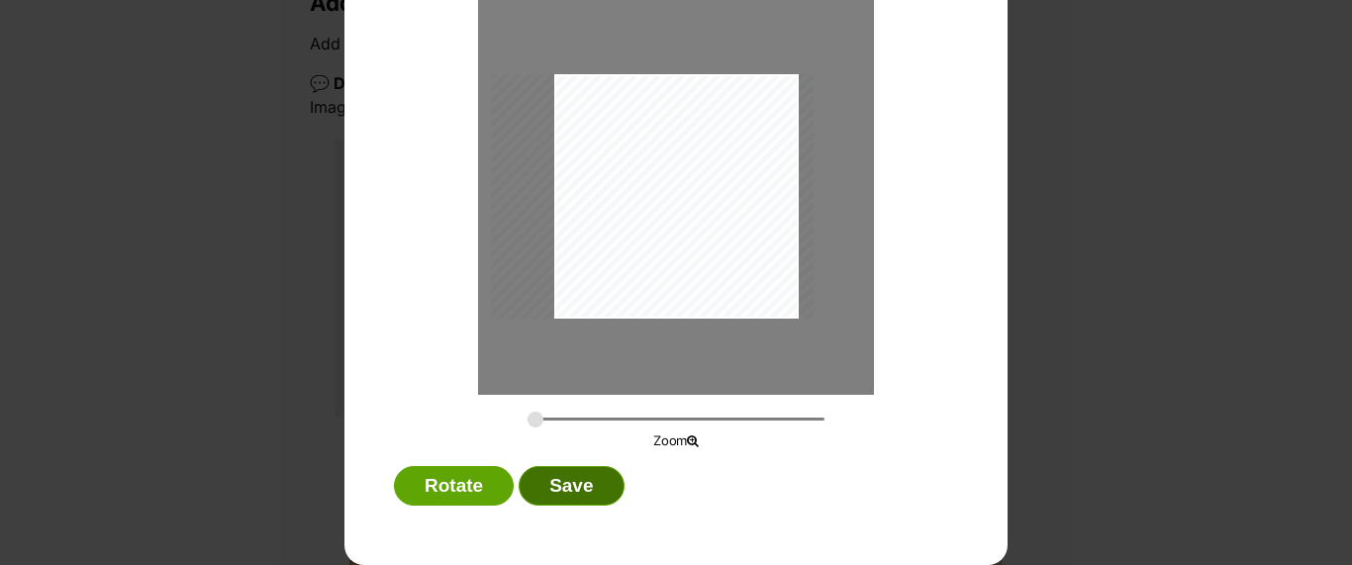
click at [579, 479] on button "Save" at bounding box center [571, 486] width 105 height 40
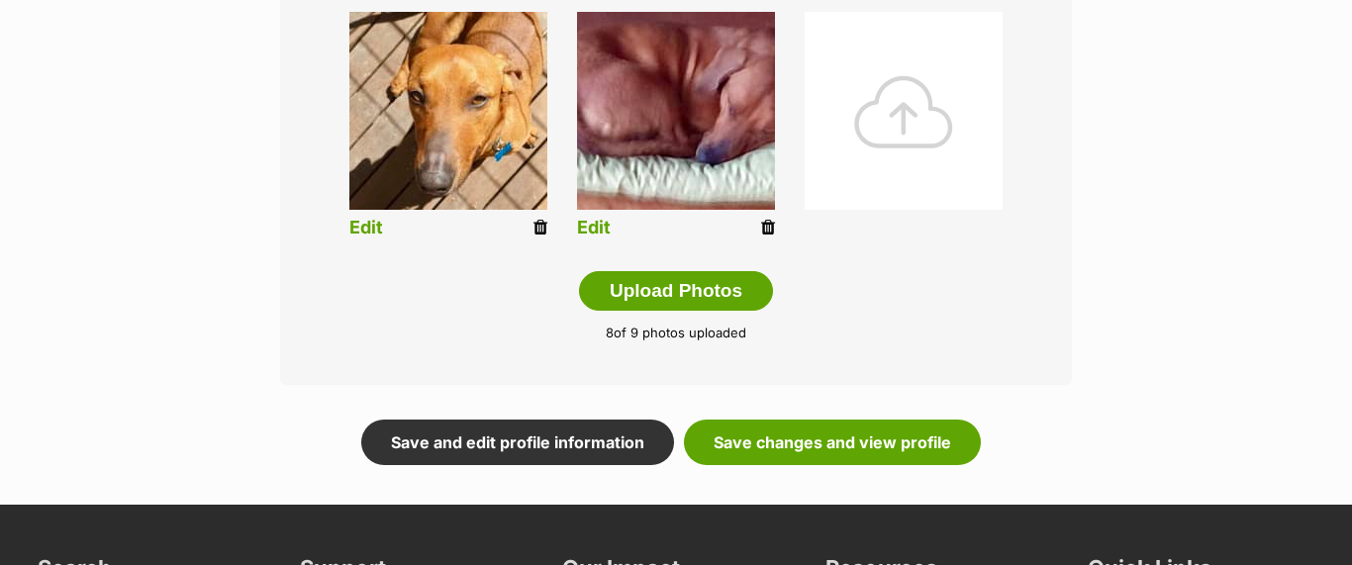
scroll to position [1174, 0]
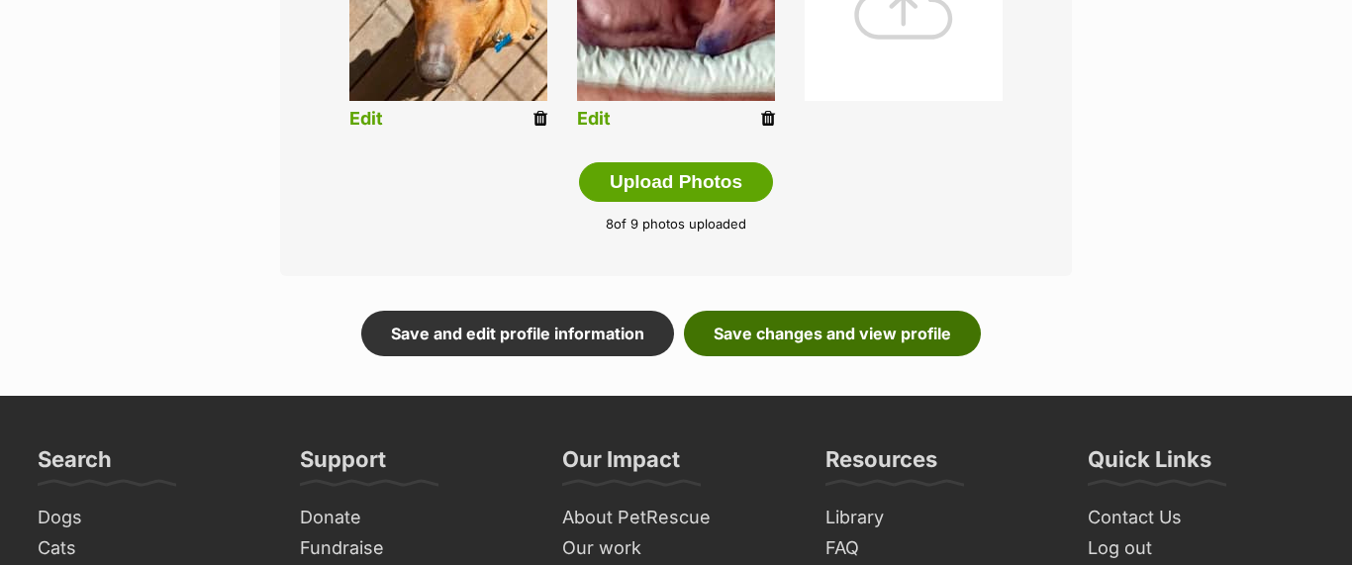
click at [826, 331] on link "Save changes and view profile" at bounding box center [832, 334] width 297 height 46
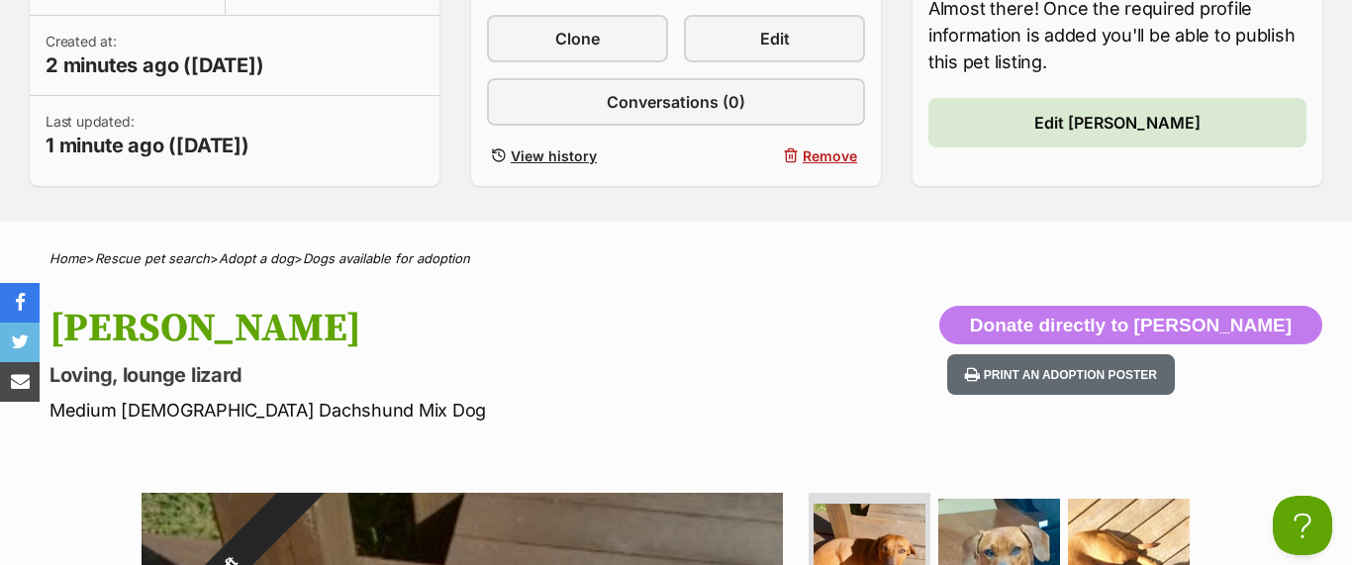
scroll to position [537, 0]
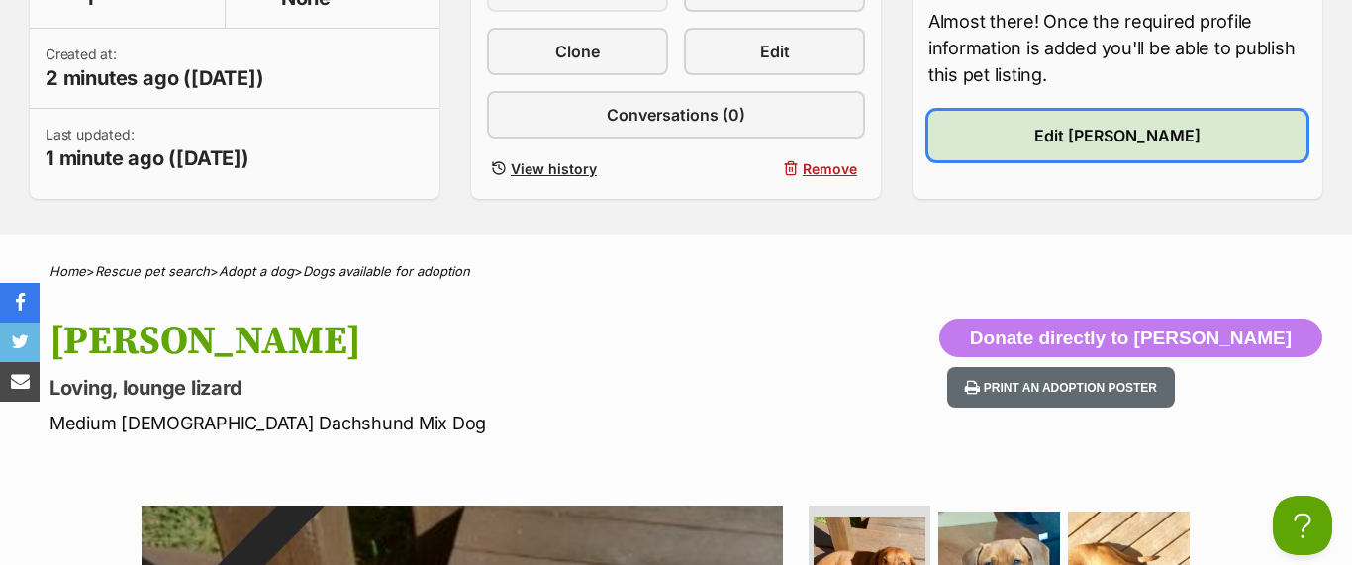
click at [1076, 129] on link "Edit [PERSON_NAME]" at bounding box center [1117, 135] width 378 height 49
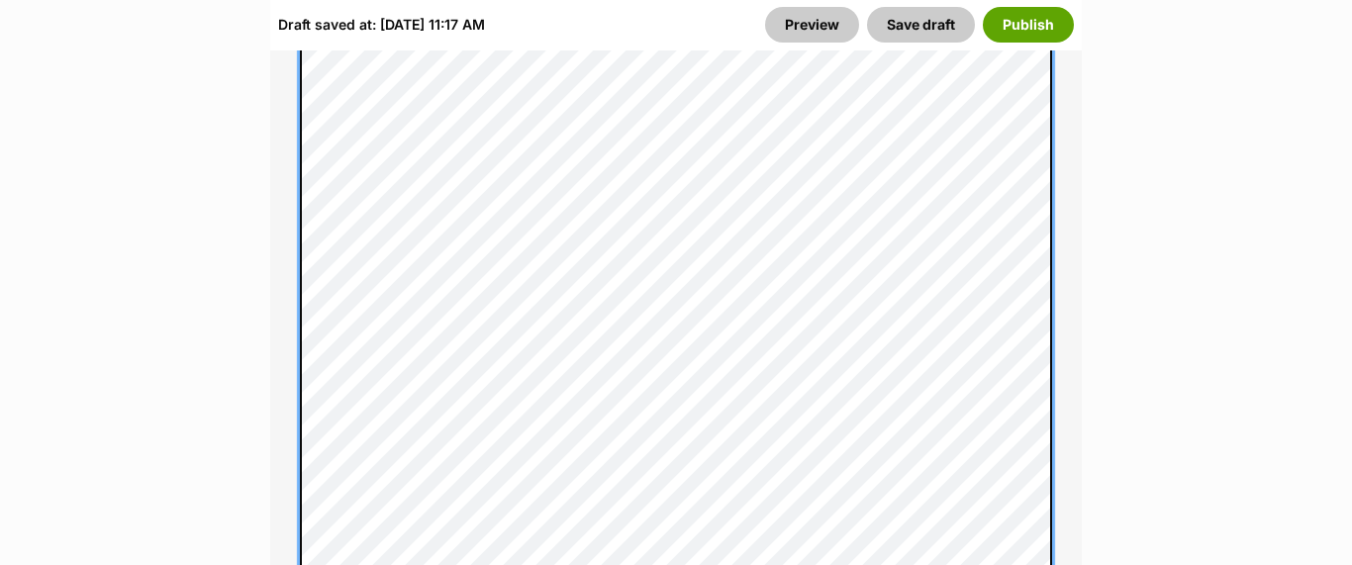
scroll to position [1800, 0]
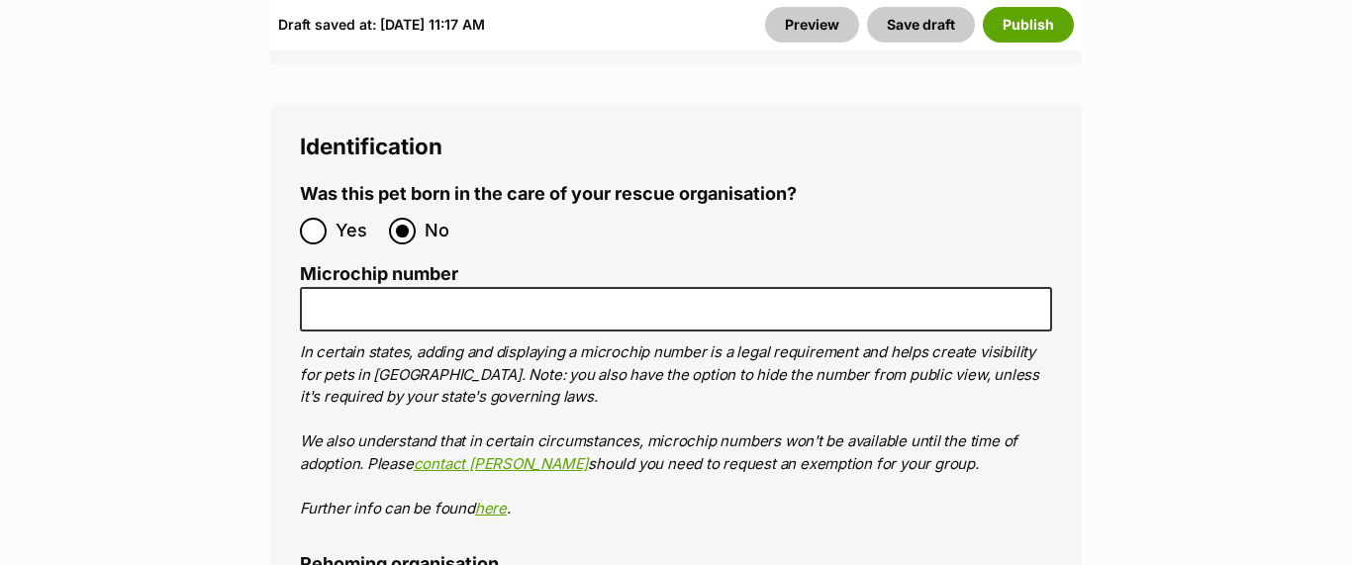
scroll to position [7191, 0]
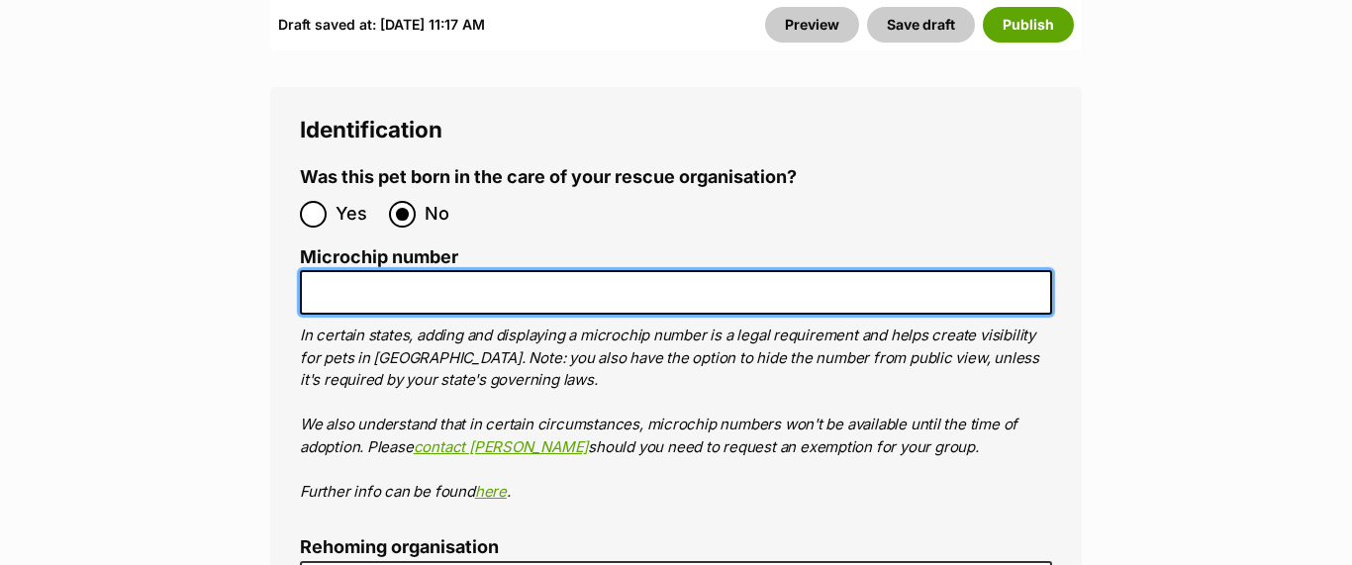
click at [429, 270] on input "Microchip number" at bounding box center [676, 292] width 752 height 45
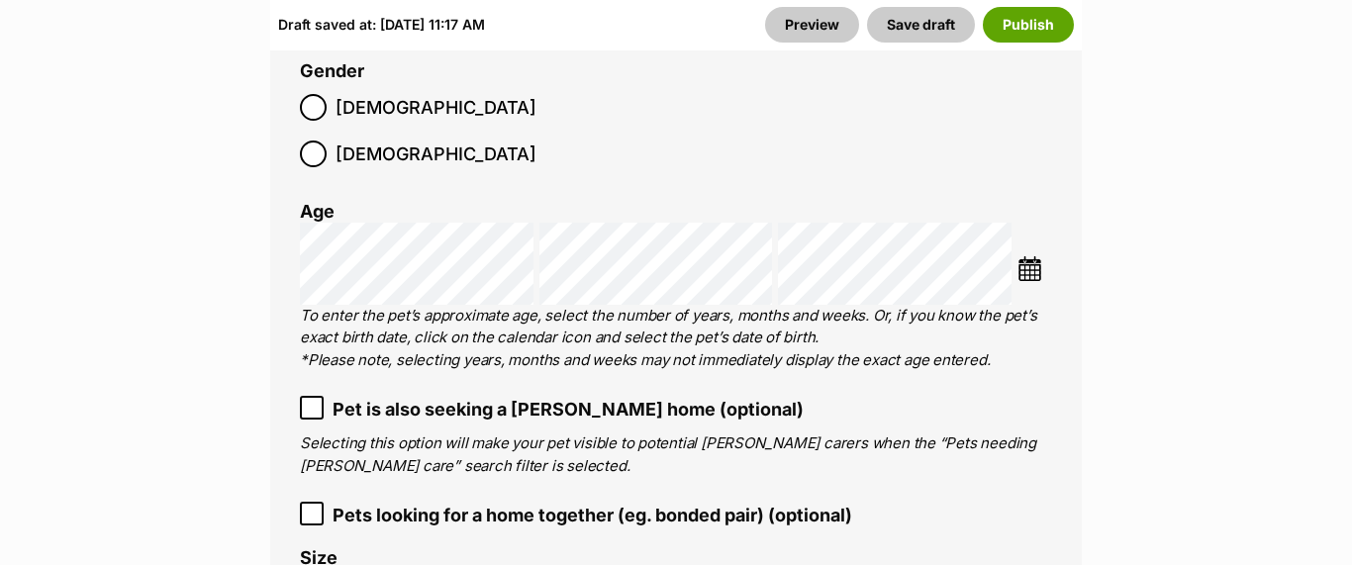
scroll to position [3418, 0]
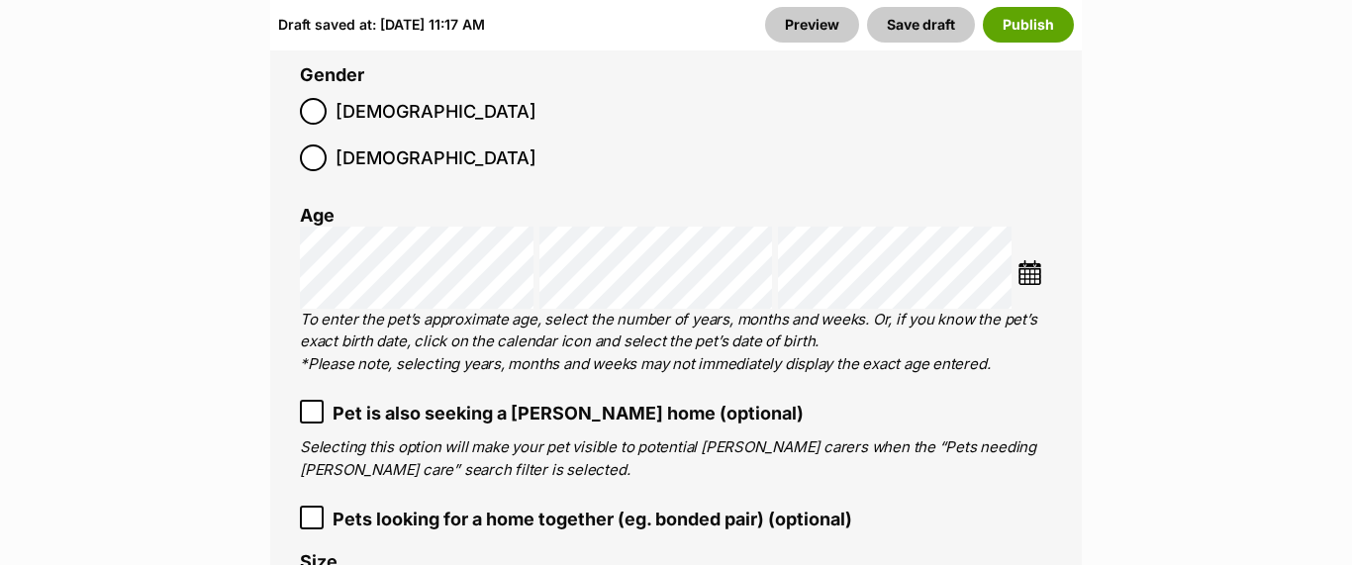
type input "941000026902158"
click at [1033, 260] on img at bounding box center [1029, 272] width 25 height 25
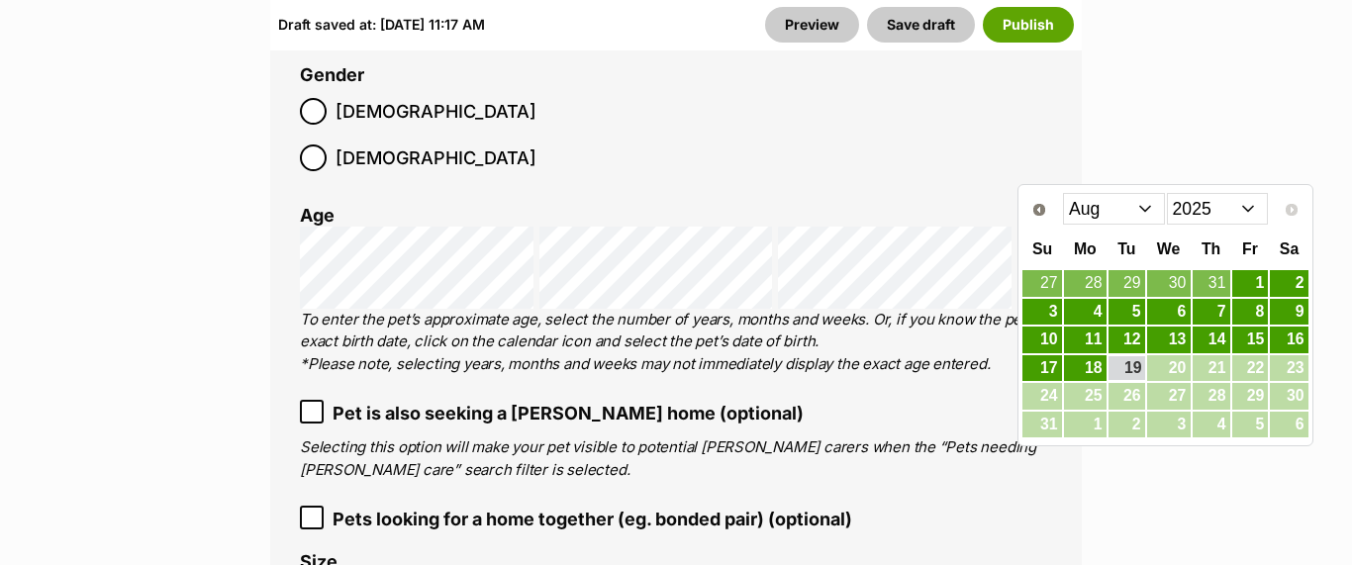
click at [1256, 209] on select "2015 2016 2017 2018 2019 2020 2021 2022 2023 2024 2025" at bounding box center [1218, 209] width 102 height 32
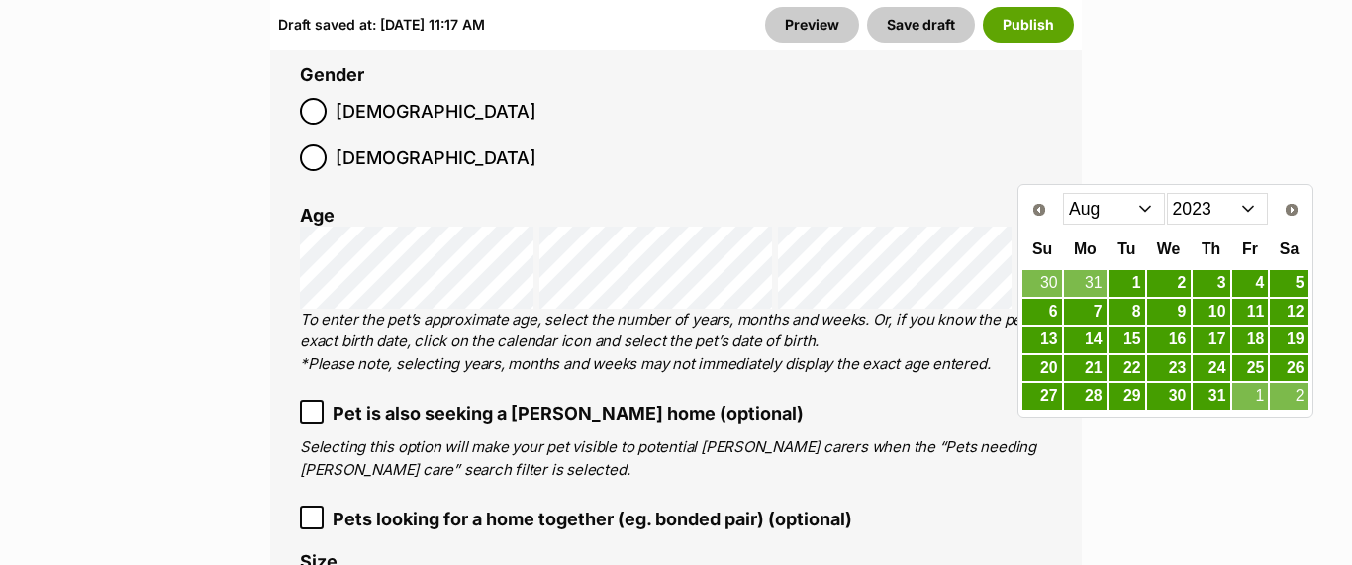
click at [1142, 203] on select "Jan Feb Mar Apr May Jun Jul Aug Sep Oct Nov Dec" at bounding box center [1114, 209] width 102 height 32
click at [1285, 336] on link "18" at bounding box center [1289, 340] width 38 height 25
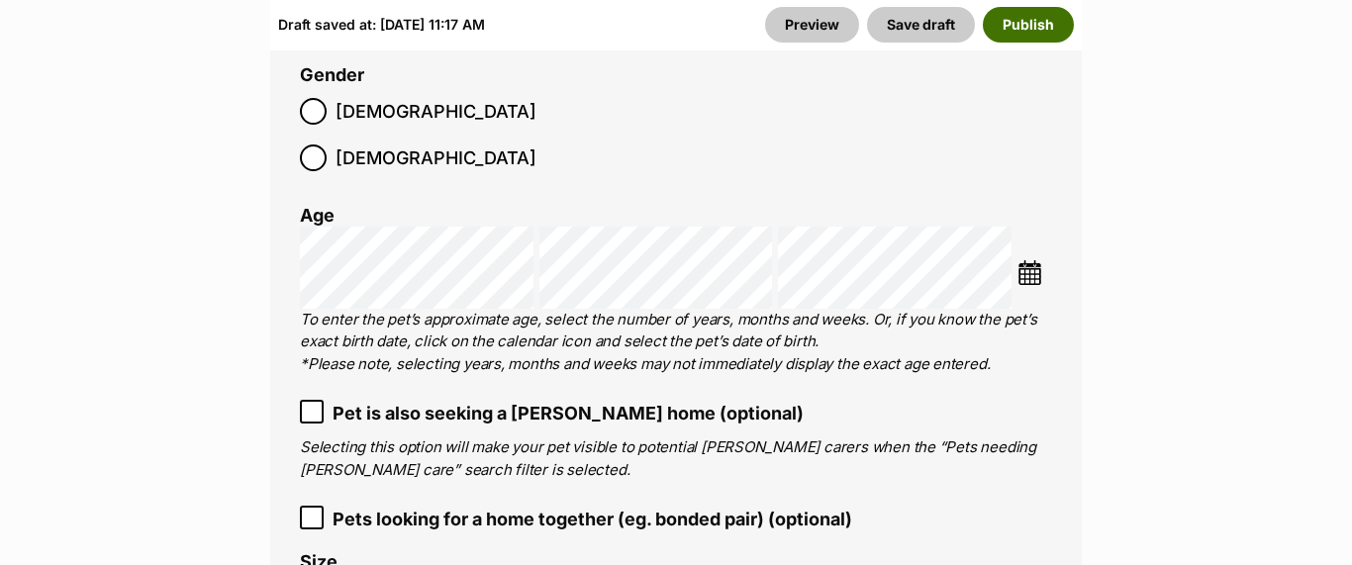
click at [1028, 24] on button "Publish" at bounding box center [1028, 25] width 91 height 36
